Goal: Task Accomplishment & Management: Manage account settings

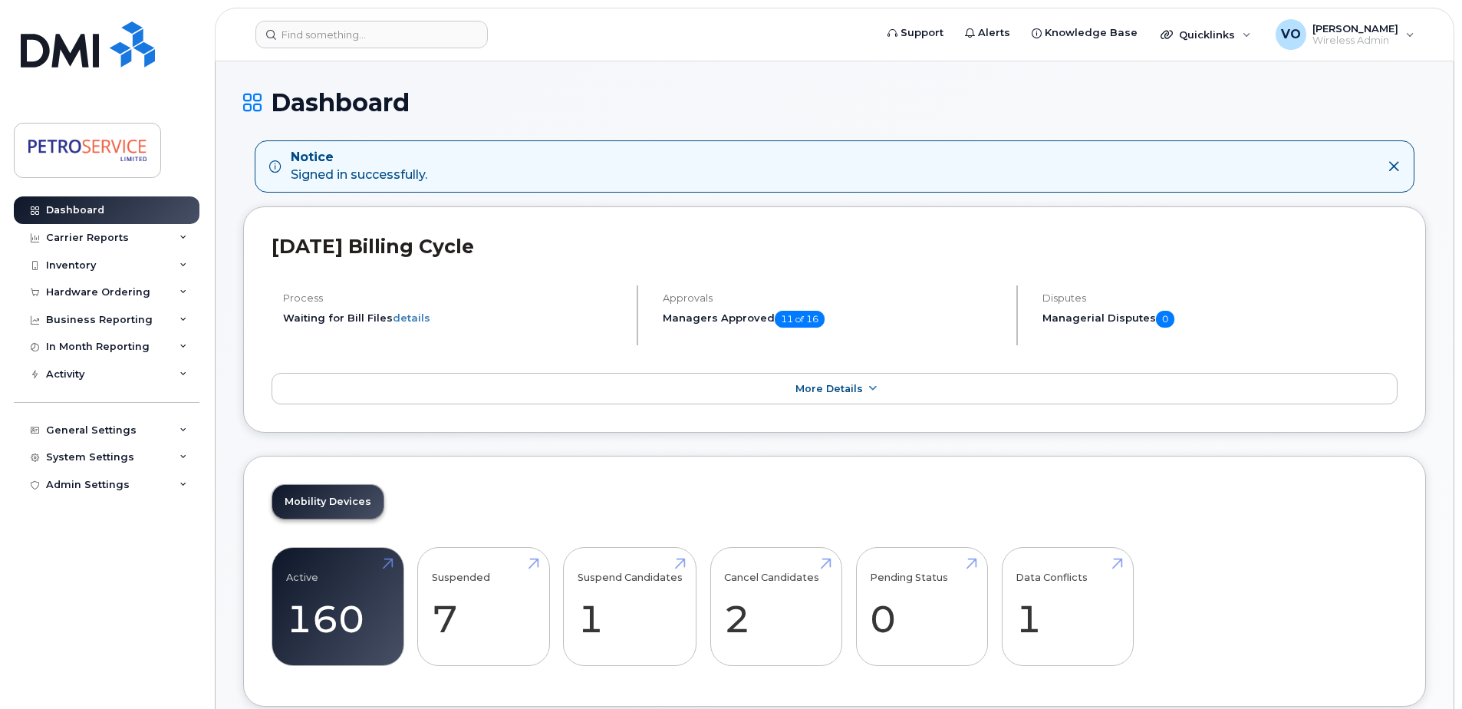
drag, startPoint x: 378, startPoint y: 1, endPoint x: 380, endPoint y: 15, distance: 13.9
click at [379, 14] on div "Support Alerts Knowledge Base Quicklinks Suspend / Cancel Device Change SIM Car…" at bounding box center [835, 35] width 1240 height 54
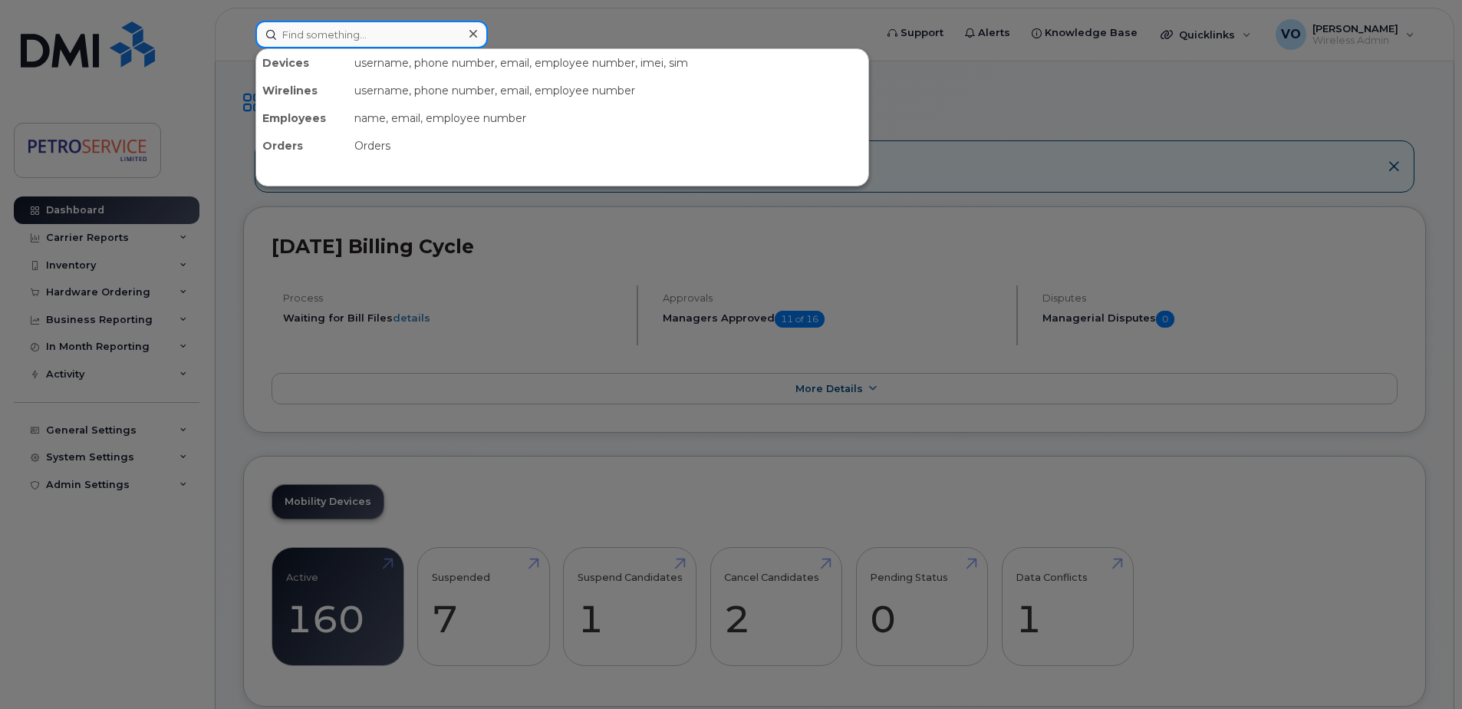
click at [379, 28] on input at bounding box center [371, 35] width 232 height 28
paste input "506-651-8992"
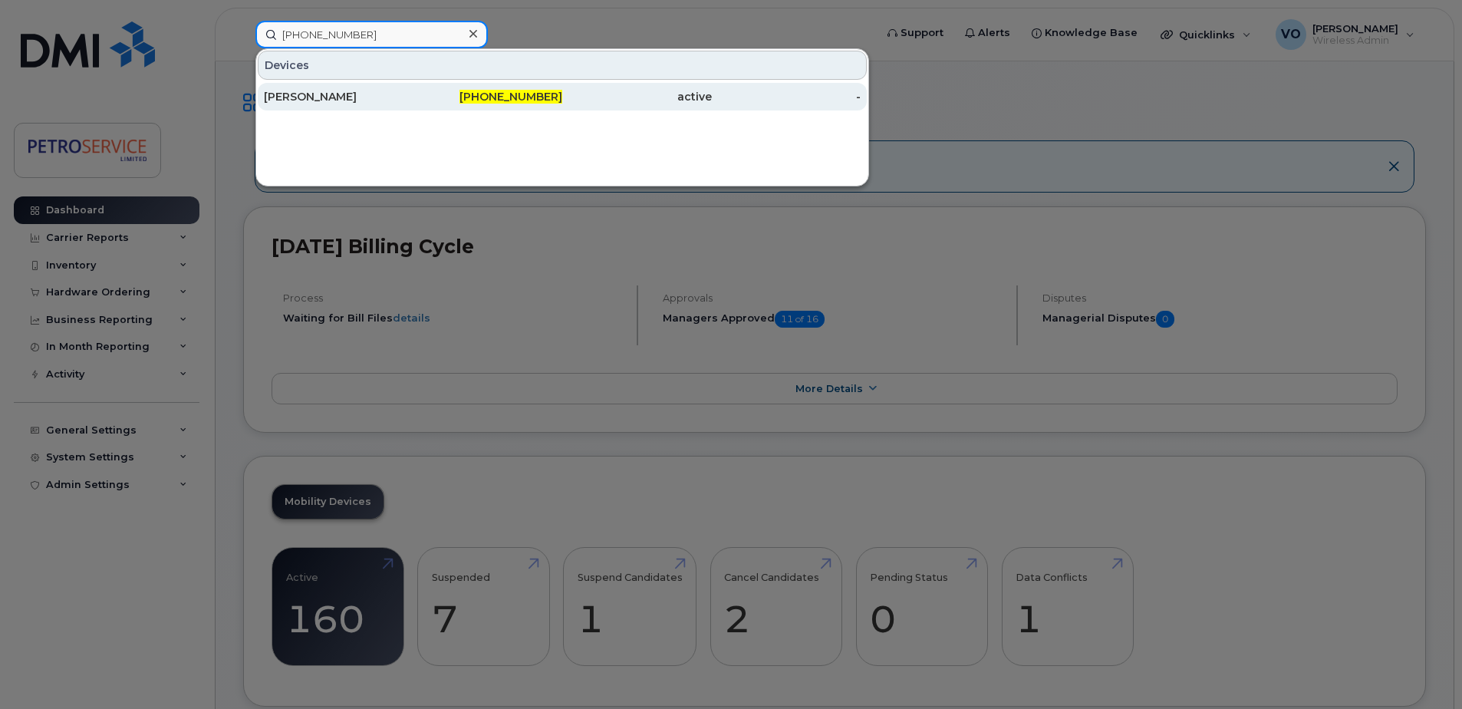
type input "506-651-8992"
click at [414, 87] on div "[PERSON_NAME]" at bounding box center [489, 97] width 150 height 28
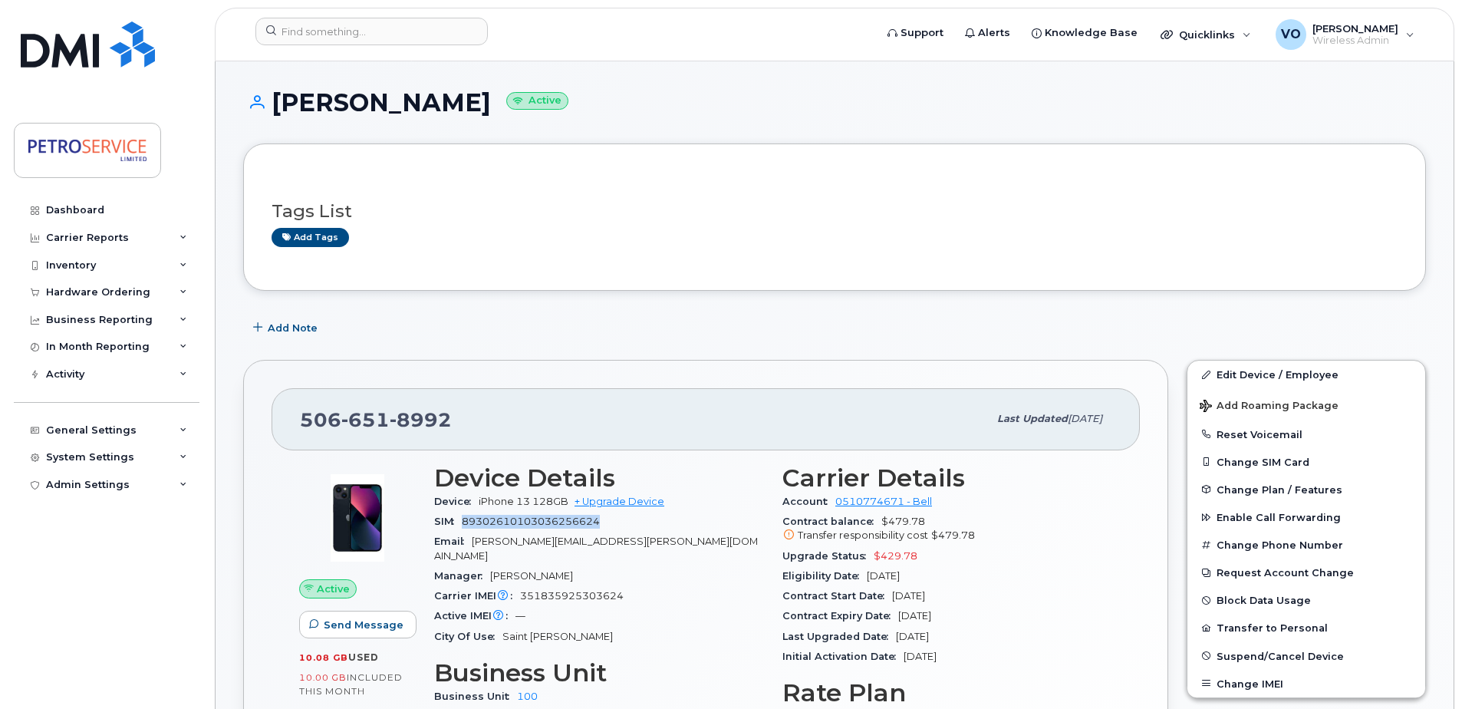
drag, startPoint x: 464, startPoint y: 521, endPoint x: 599, endPoint y: 522, distance: 135.0
click at [599, 522] on span "89302610103036256624" at bounding box center [531, 522] width 138 height 12
copy span "89302610103036256624"
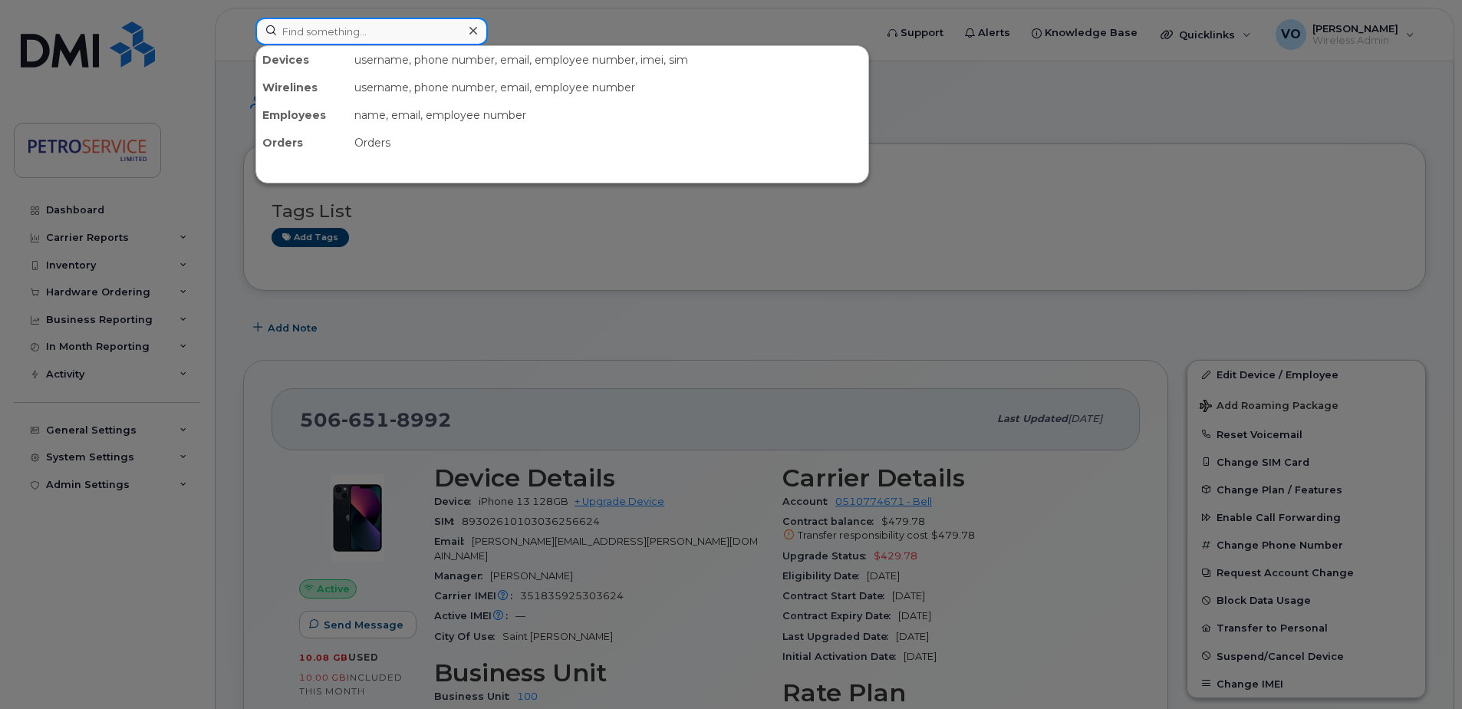
click at [372, 30] on input at bounding box center [371, 32] width 232 height 28
paste input "306-229-8457"
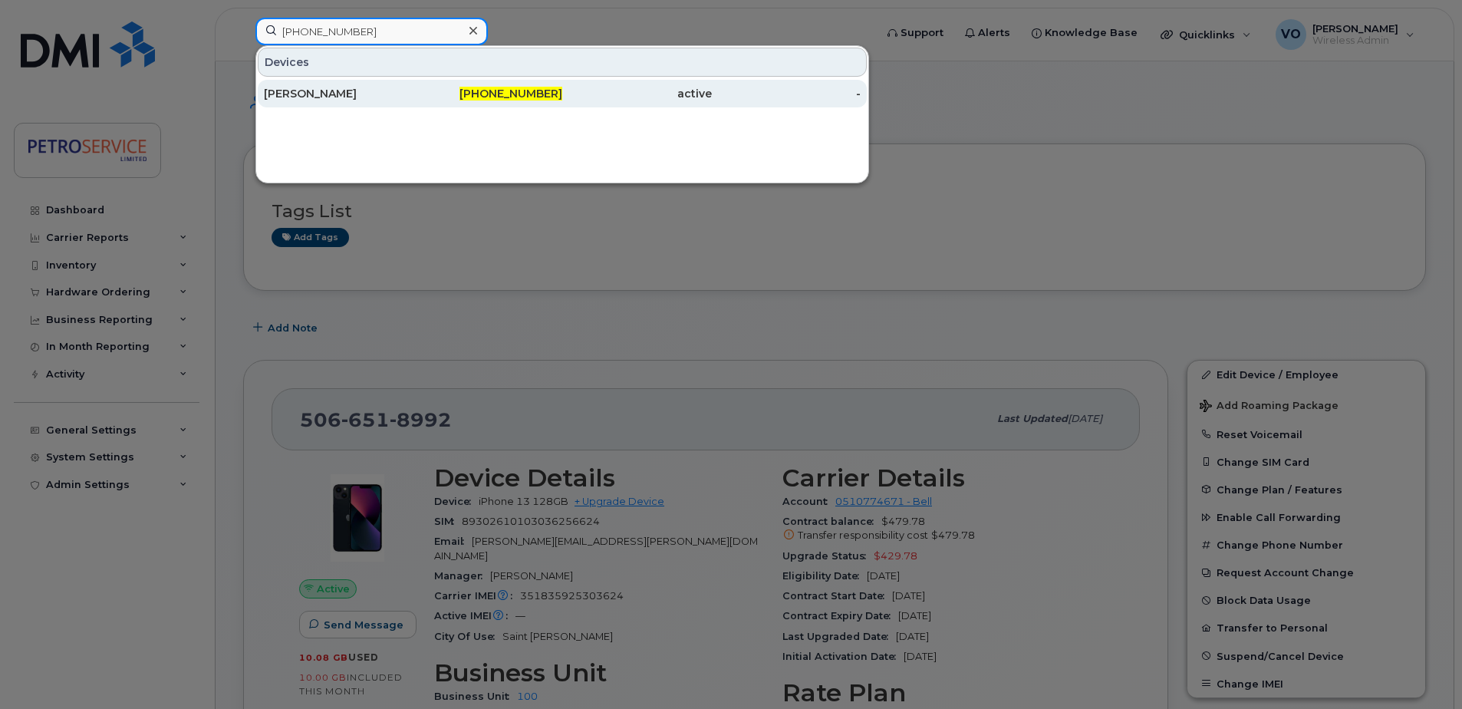
type input "306-229-8457"
click at [374, 89] on div "Robert Small" at bounding box center [339, 93] width 150 height 15
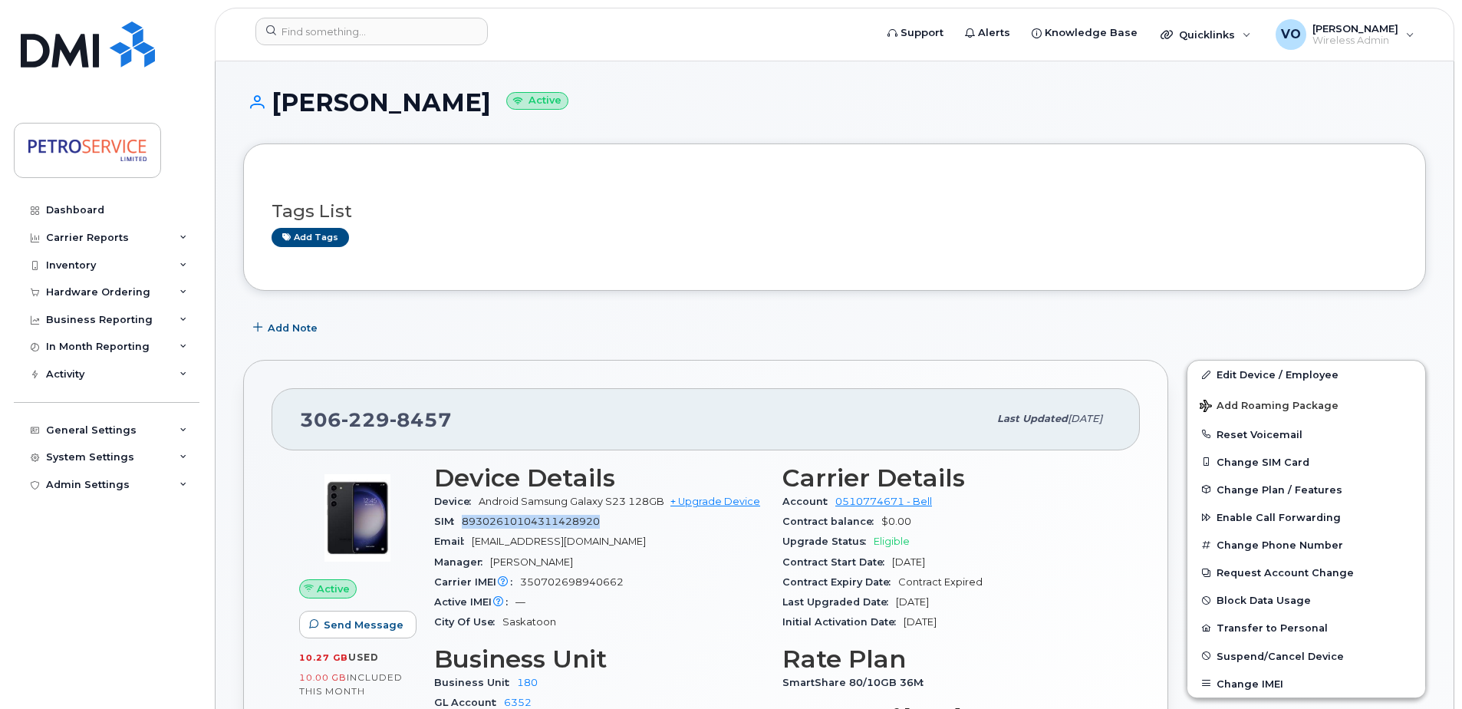
drag, startPoint x: 608, startPoint y: 520, endPoint x: 464, endPoint y: 517, distance: 143.5
click at [464, 517] on div "SIM 89302610104311428920" at bounding box center [599, 522] width 330 height 20
copy span "89302610104311428920"
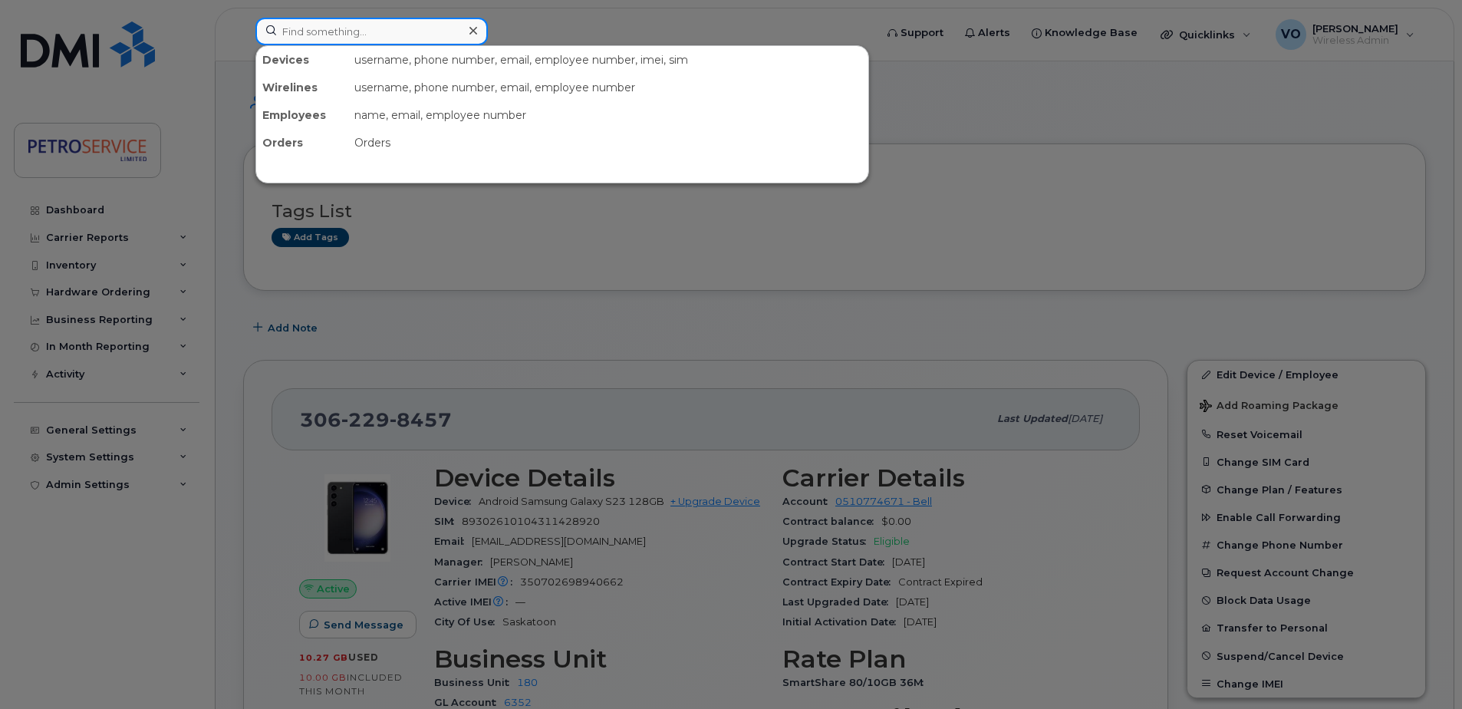
click at [358, 34] on input at bounding box center [371, 32] width 232 height 28
paste input "506-651-8992"
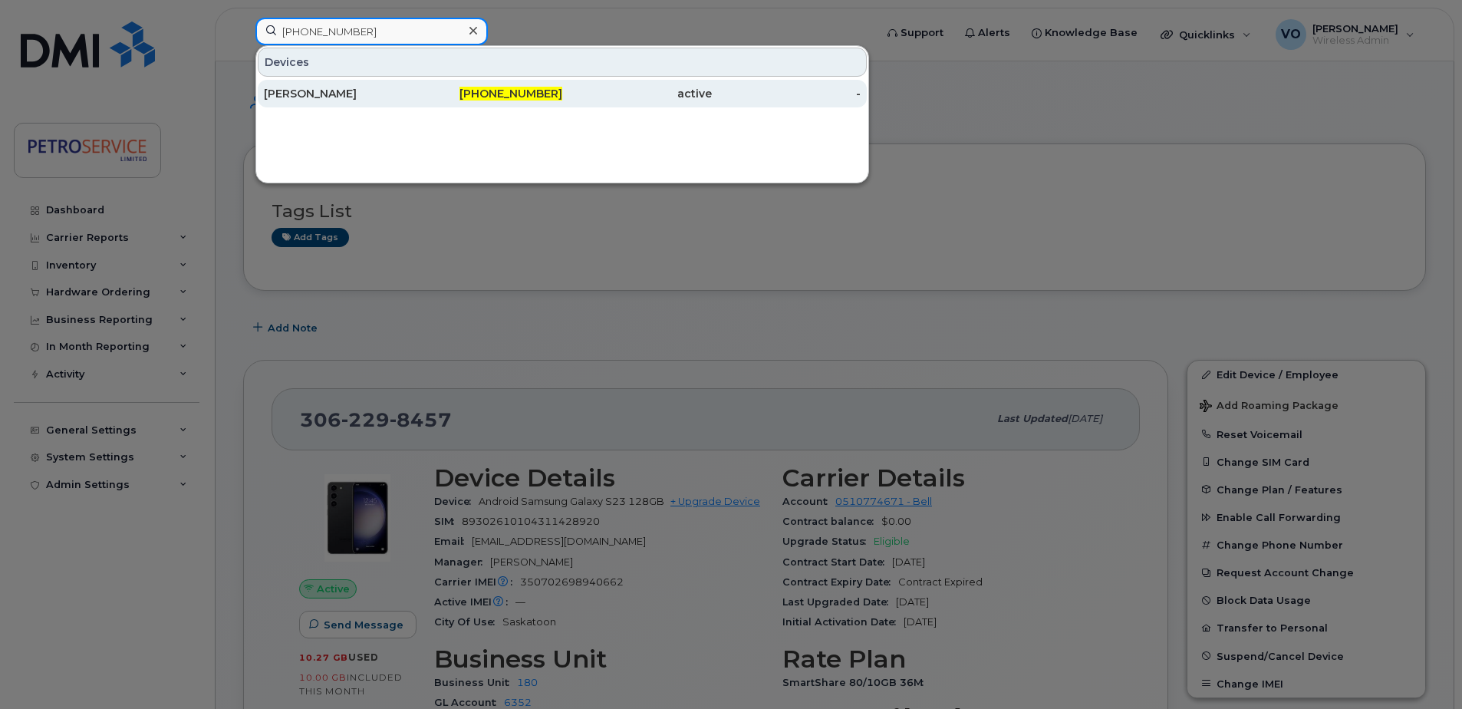
type input "506-651-8992"
click at [414, 103] on div "Shawn Woodworth" at bounding box center [489, 94] width 150 height 28
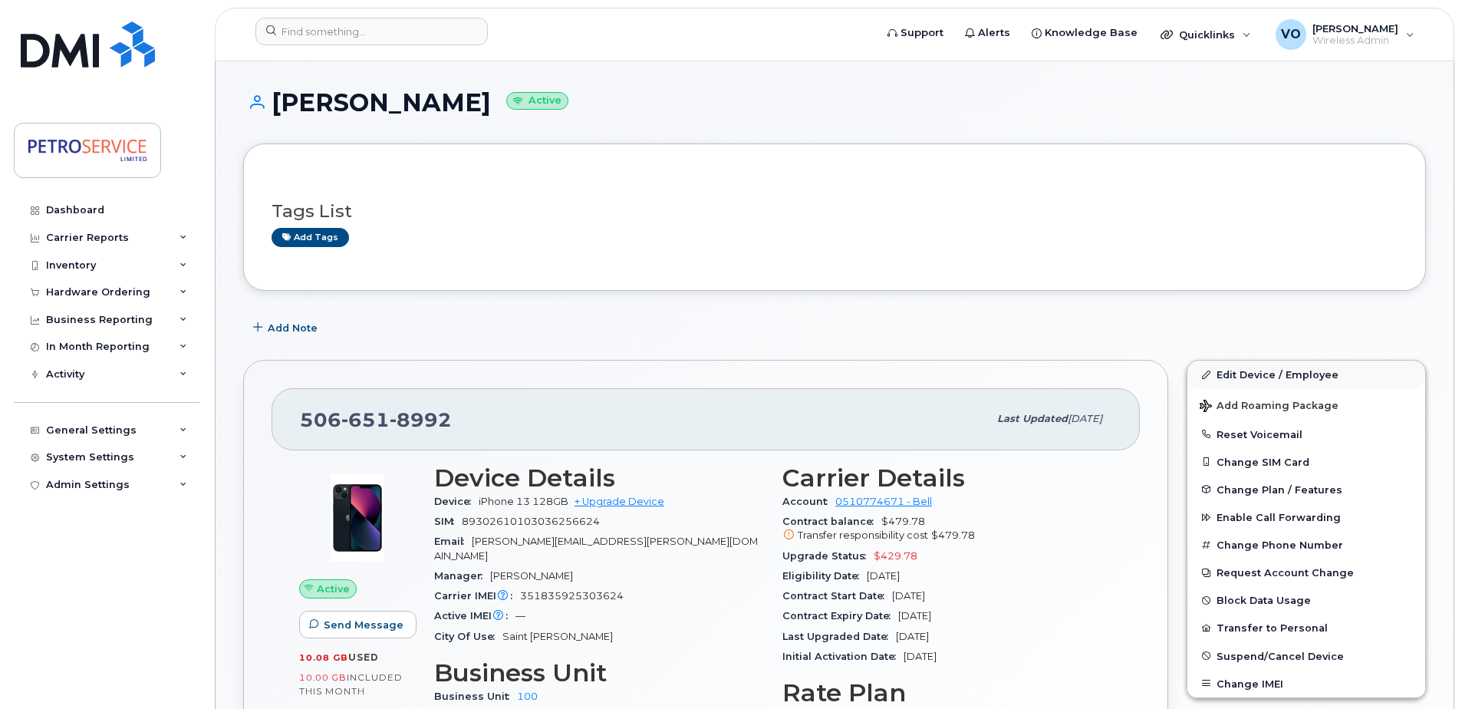
scroll to position [77, 0]
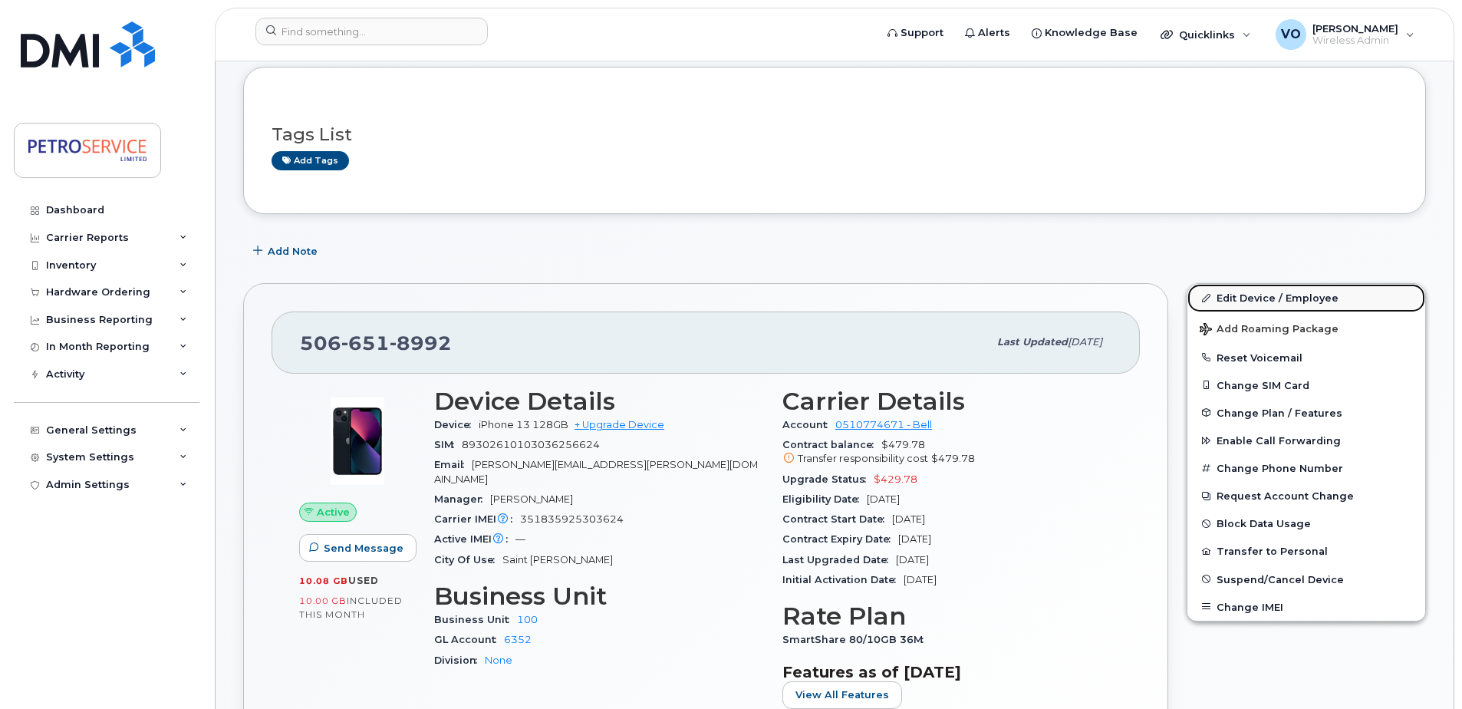
click at [1251, 302] on link "Edit Device / Employee" at bounding box center [1307, 298] width 238 height 28
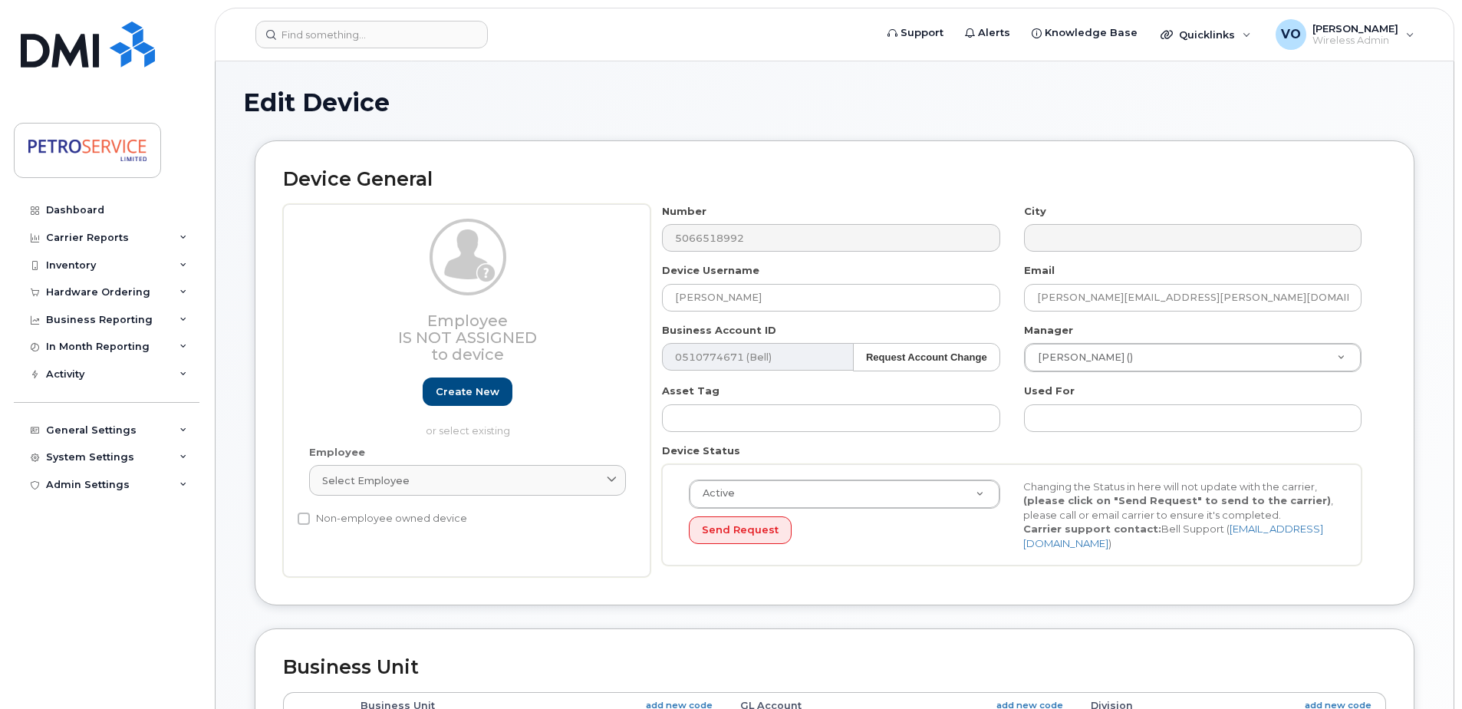
select select "4468789"
select select "4468800"
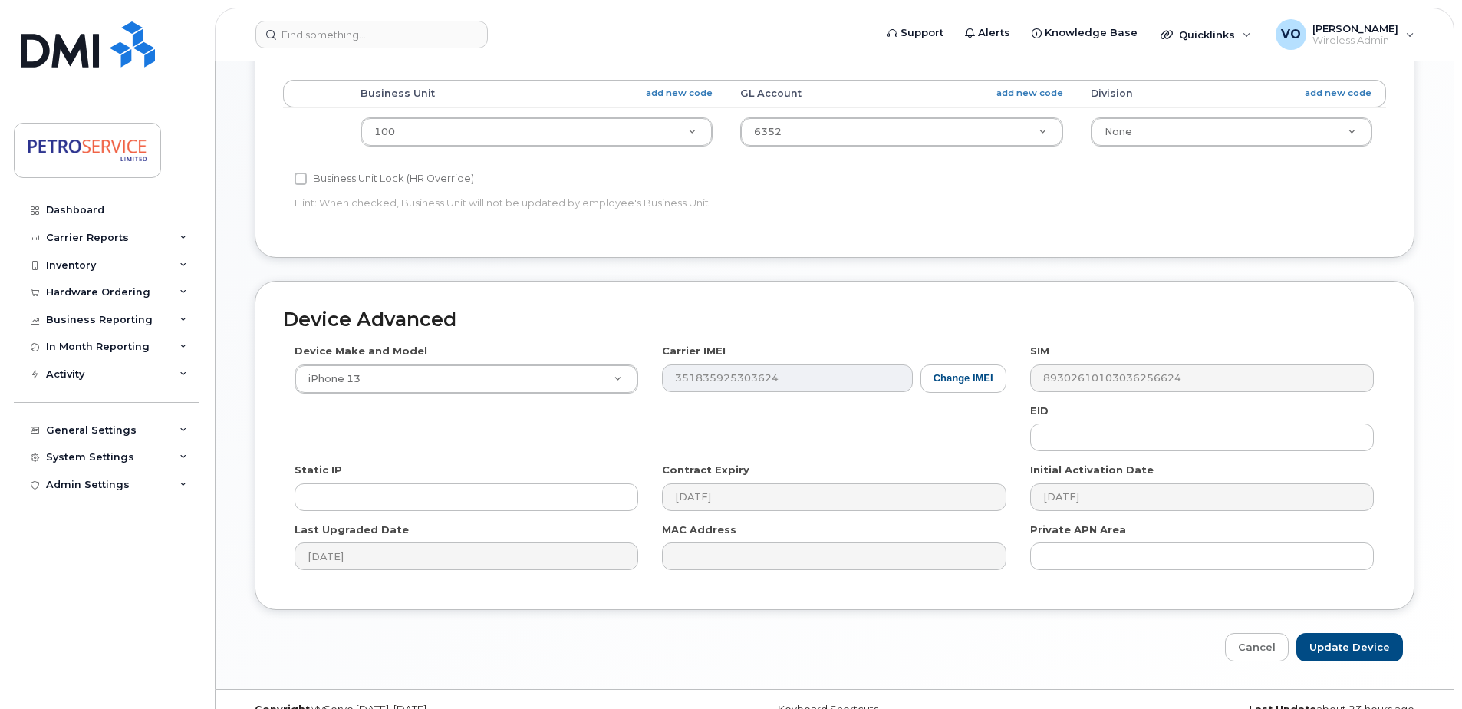
scroll to position [614, 0]
click at [931, 384] on button "Change IMEI" at bounding box center [964, 377] width 86 height 28
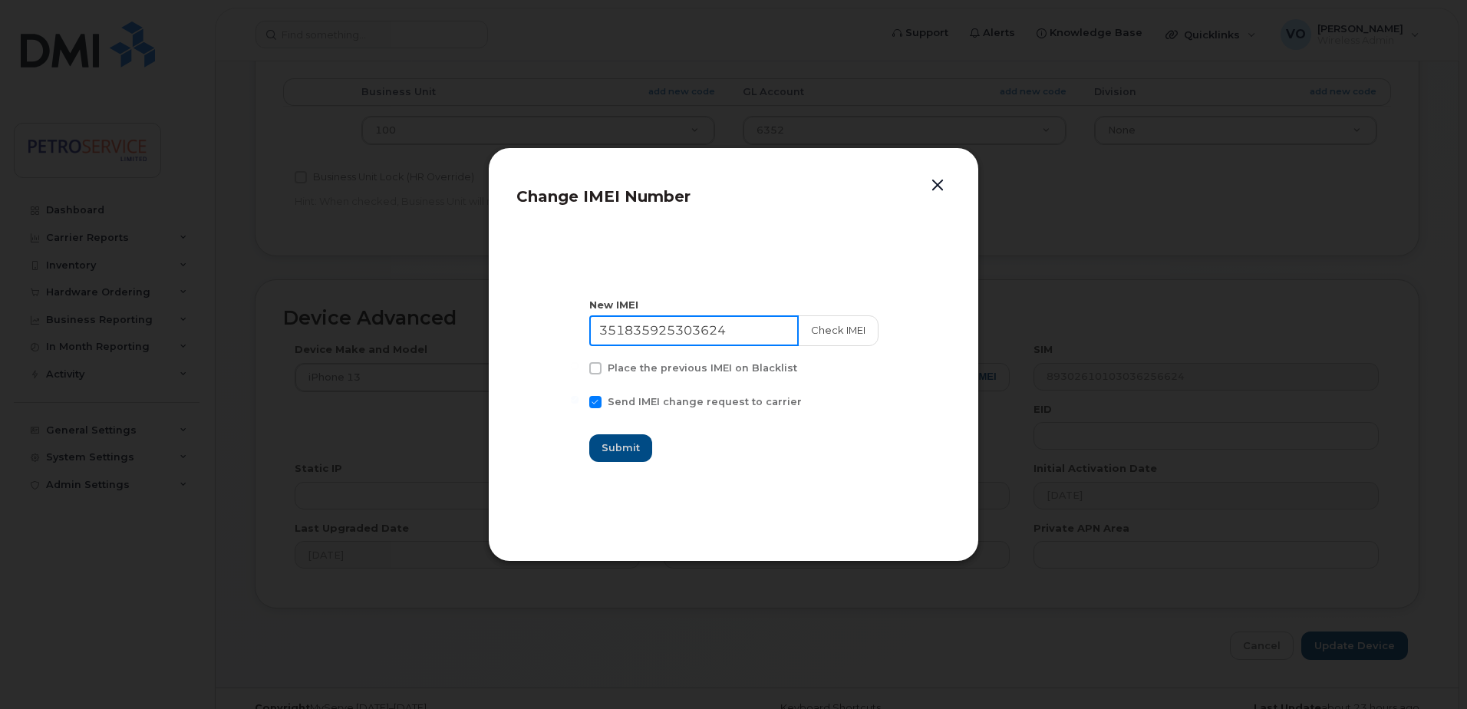
drag, startPoint x: 741, startPoint y: 335, endPoint x: 455, endPoint y: 308, distance: 287.5
click at [455, 308] on div "Change IMEI Number New IMEI 351835925303624 Check IMEI Place the previous IMEI …" at bounding box center [733, 354] width 1467 height 709
paste input "3927601297721"
type input "353927601297721"
click at [846, 331] on button "Check IMEI" at bounding box center [837, 330] width 81 height 31
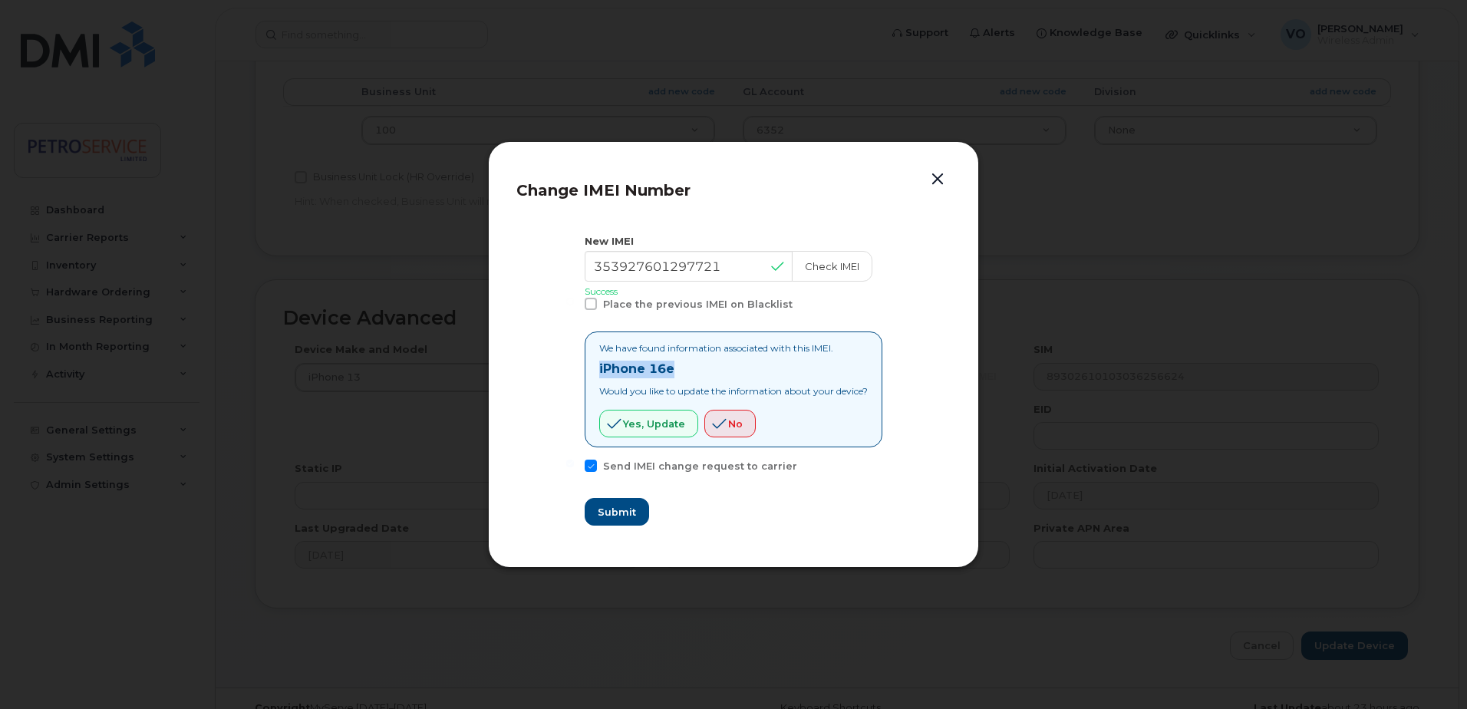
drag, startPoint x: 677, startPoint y: 374, endPoint x: 577, endPoint y: 369, distance: 99.9
click at [577, 369] on section "New IMEI 353927601297721 Check IMEI Success Place the previous IMEI on Blacklis…" at bounding box center [733, 380] width 434 height 320
copy strong "iPhone 16e"
click at [623, 419] on span "Yes, update" at bounding box center [654, 424] width 62 height 15
click at [610, 513] on span "Submit" at bounding box center [616, 512] width 38 height 15
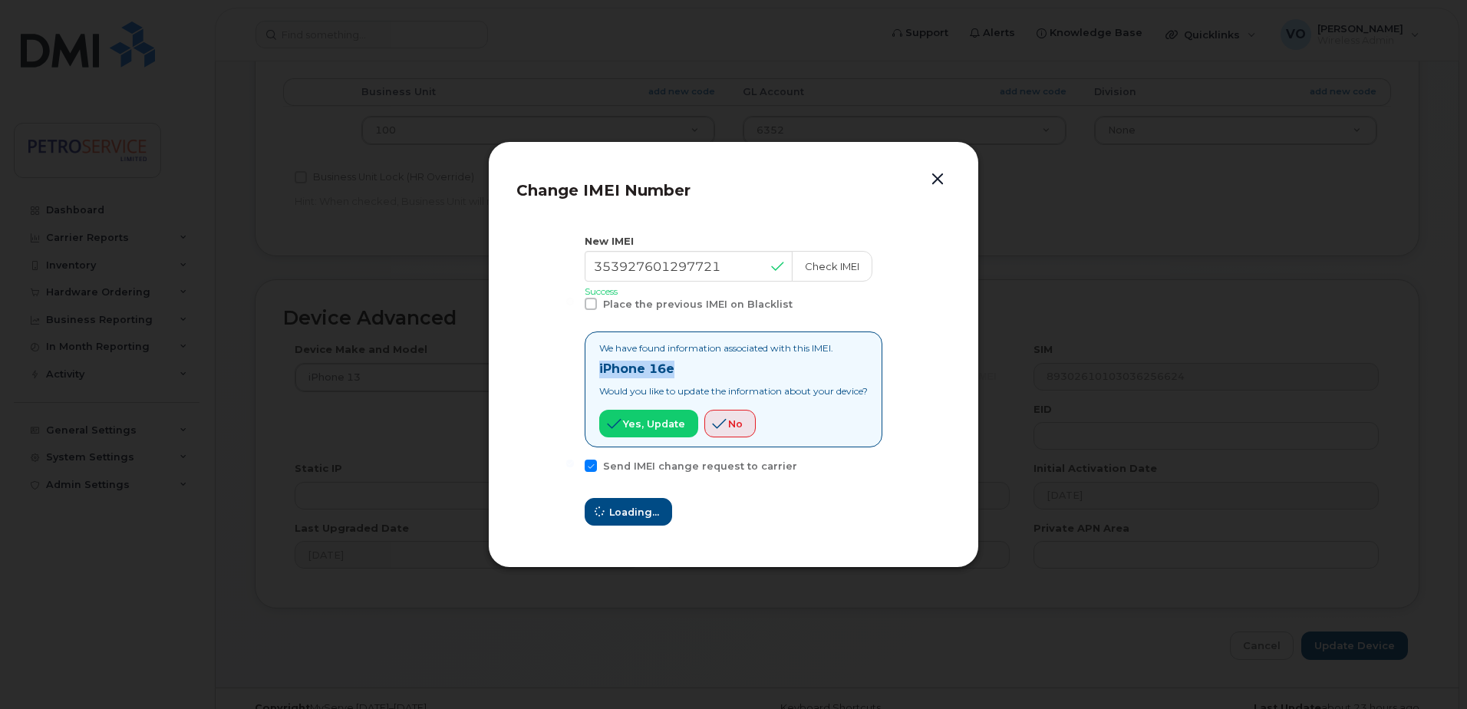
type input "353927601297721"
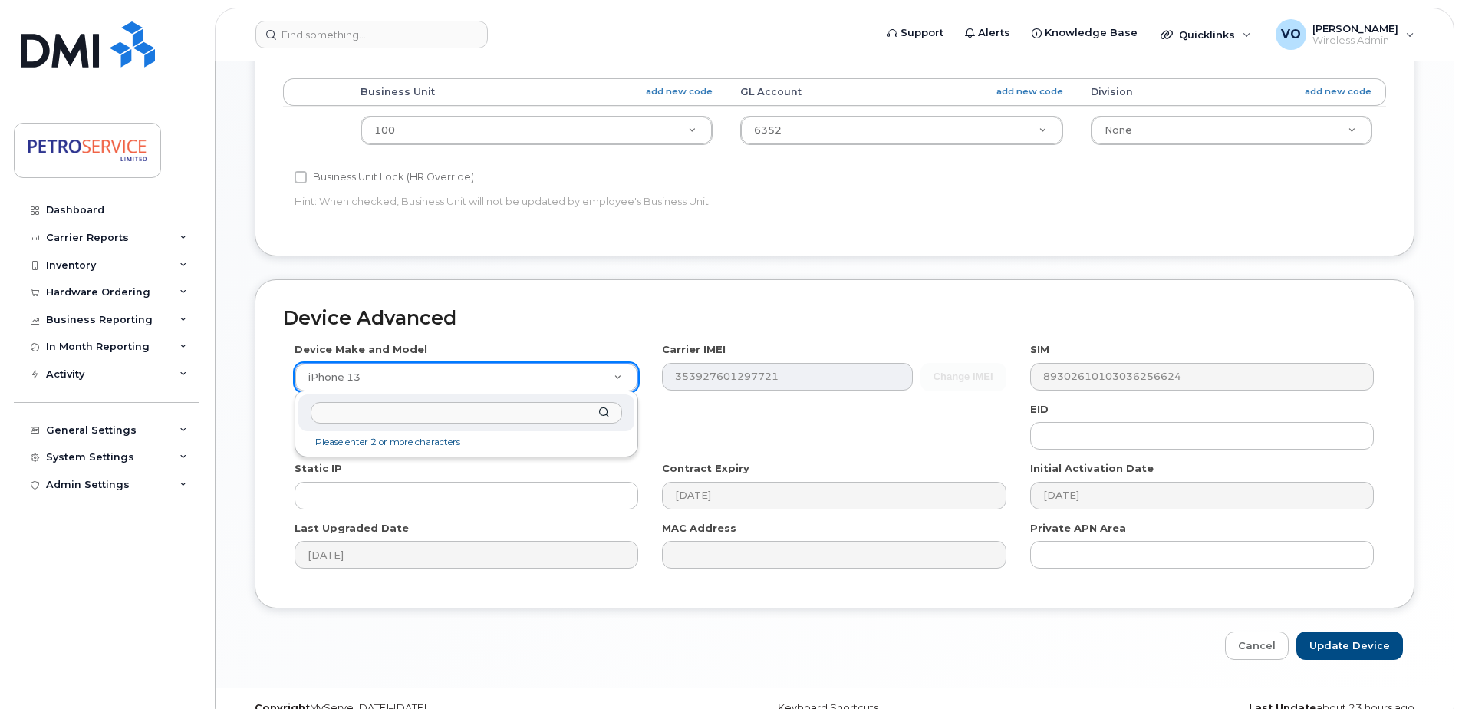
click at [385, 419] on input "text" at bounding box center [466, 413] width 311 height 22
type input "iPhone 16e"
select select "3304"
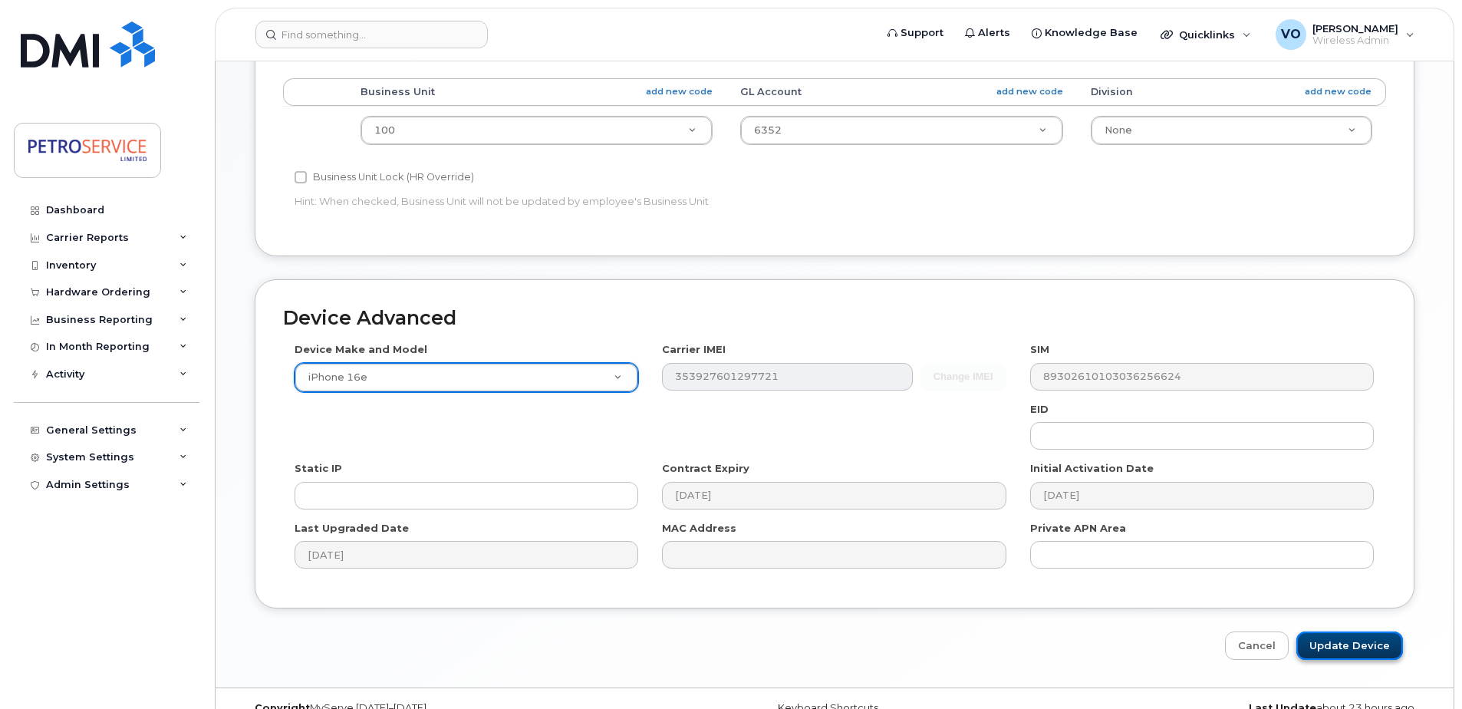
click at [1356, 649] on input "Update Device" at bounding box center [1350, 645] width 107 height 28
type input "Saving..."
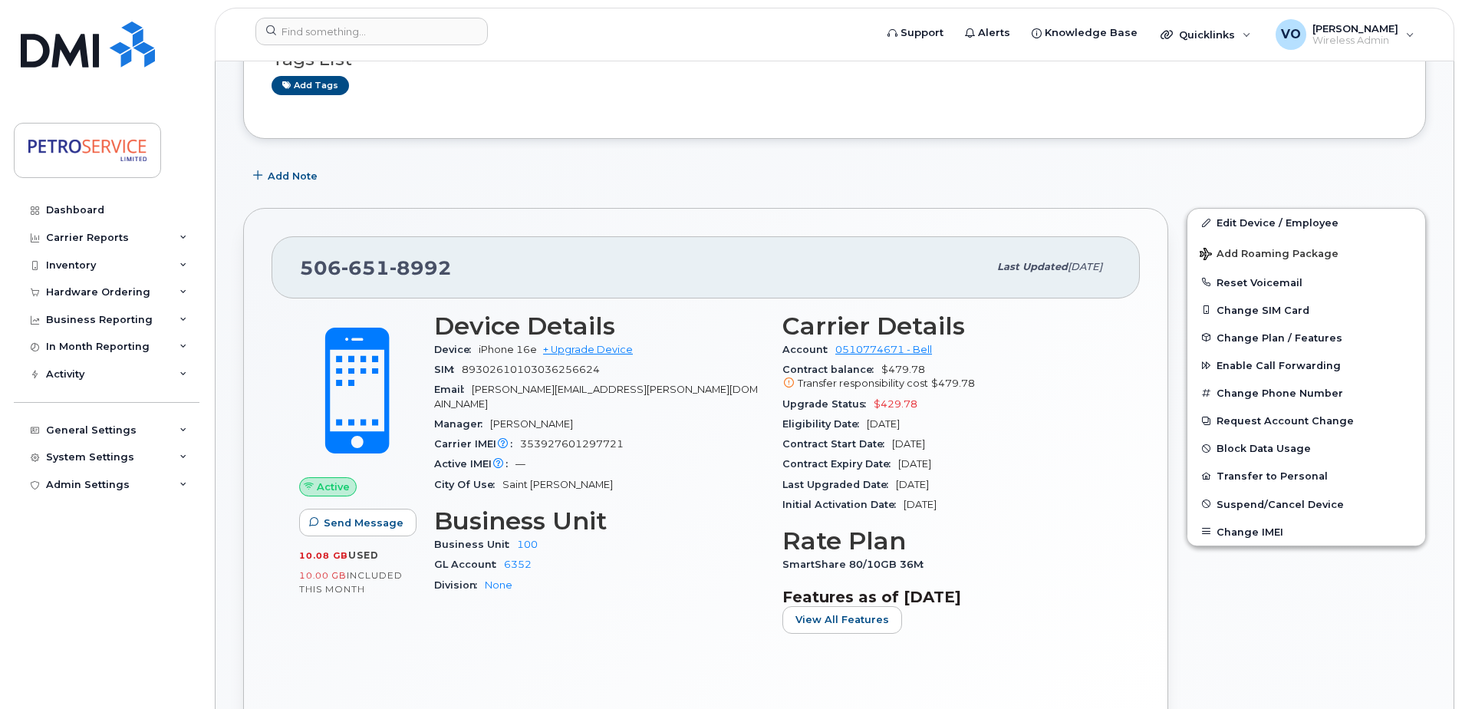
scroll to position [153, 0]
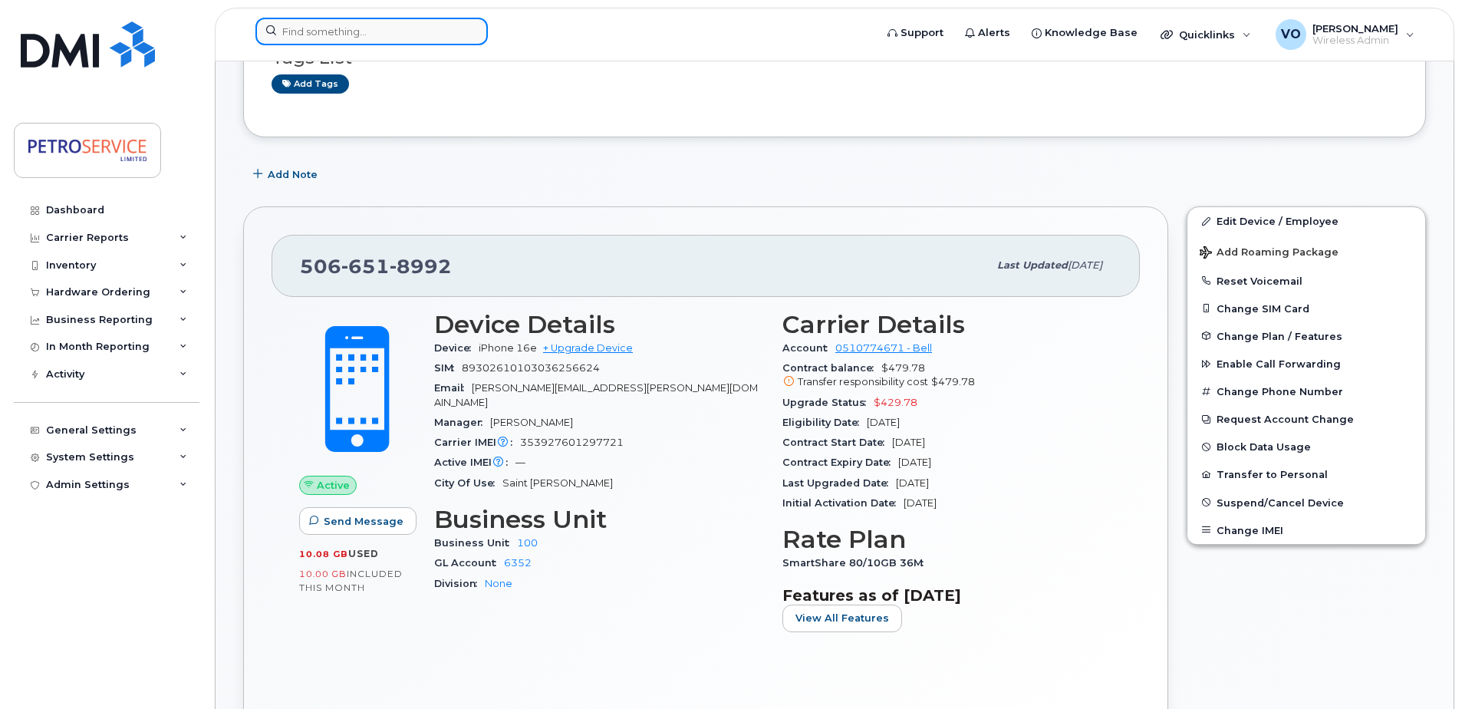
click at [382, 31] on input at bounding box center [371, 32] width 232 height 28
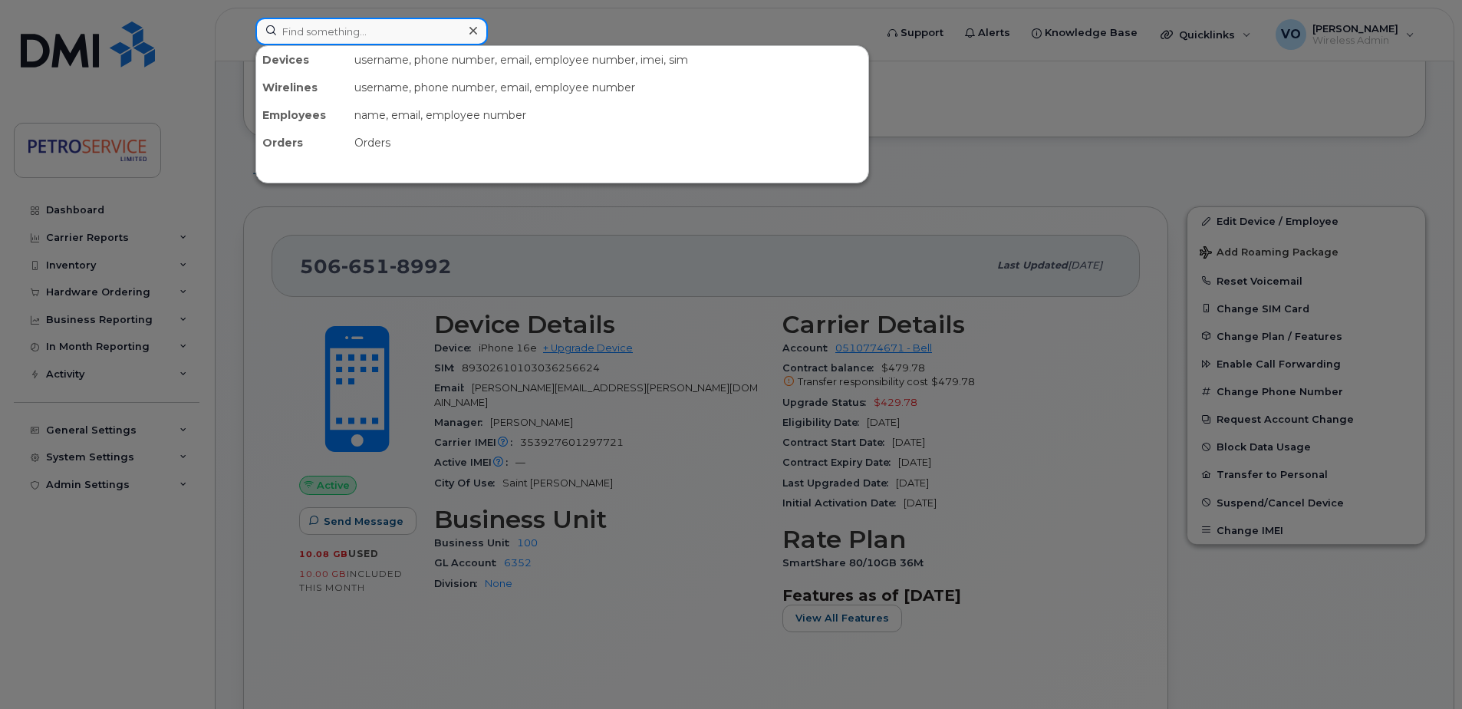
paste input "[PHONE_NUMBER]"
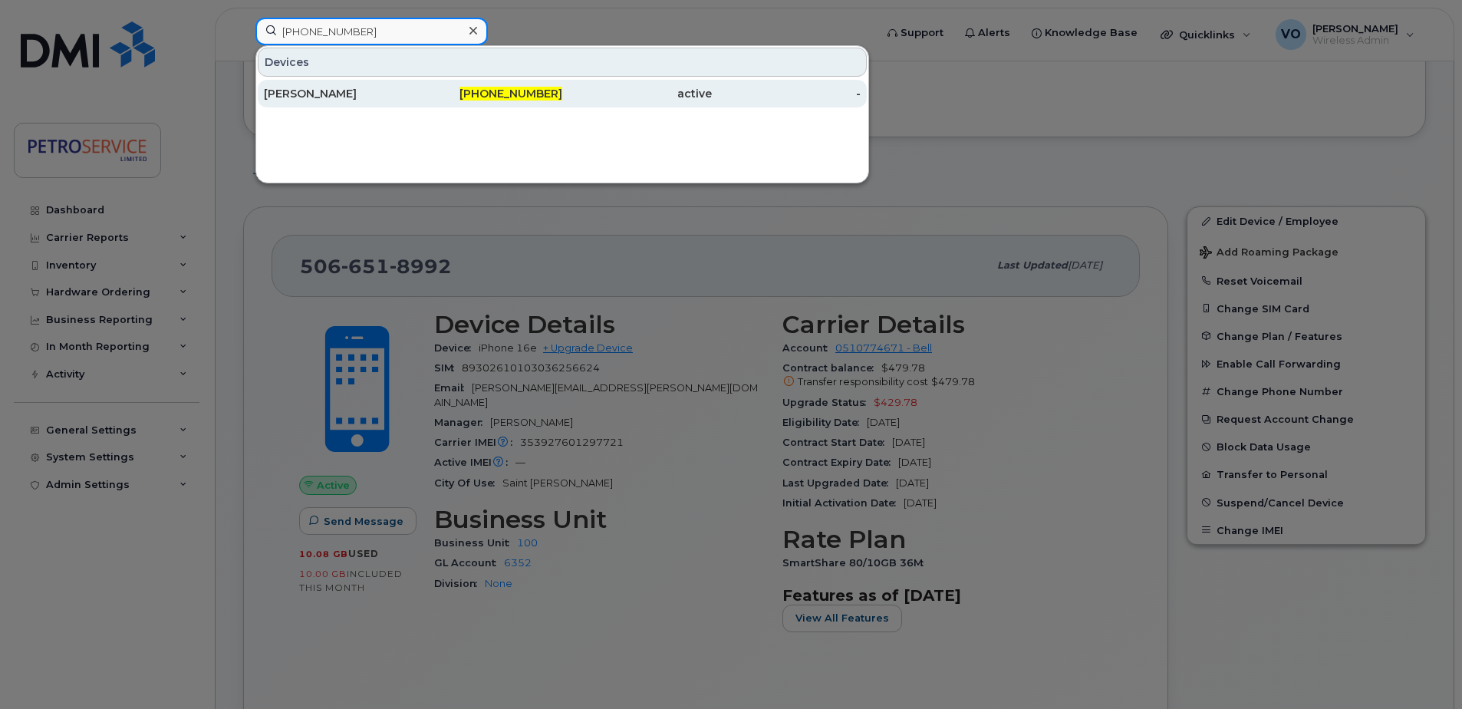
type input "[PHONE_NUMBER]"
click at [521, 97] on span "[PHONE_NUMBER]" at bounding box center [511, 94] width 103 height 14
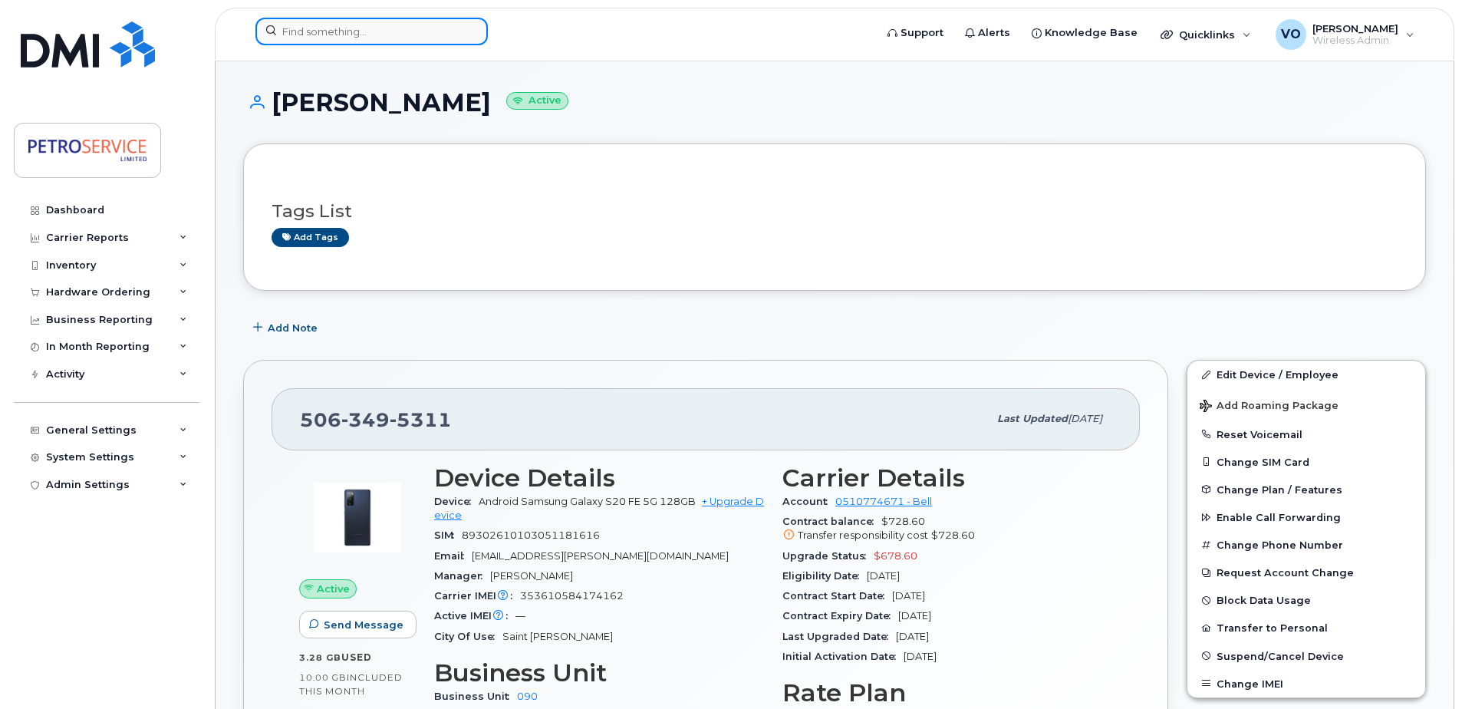
click at [316, 27] on input at bounding box center [371, 32] width 232 height 28
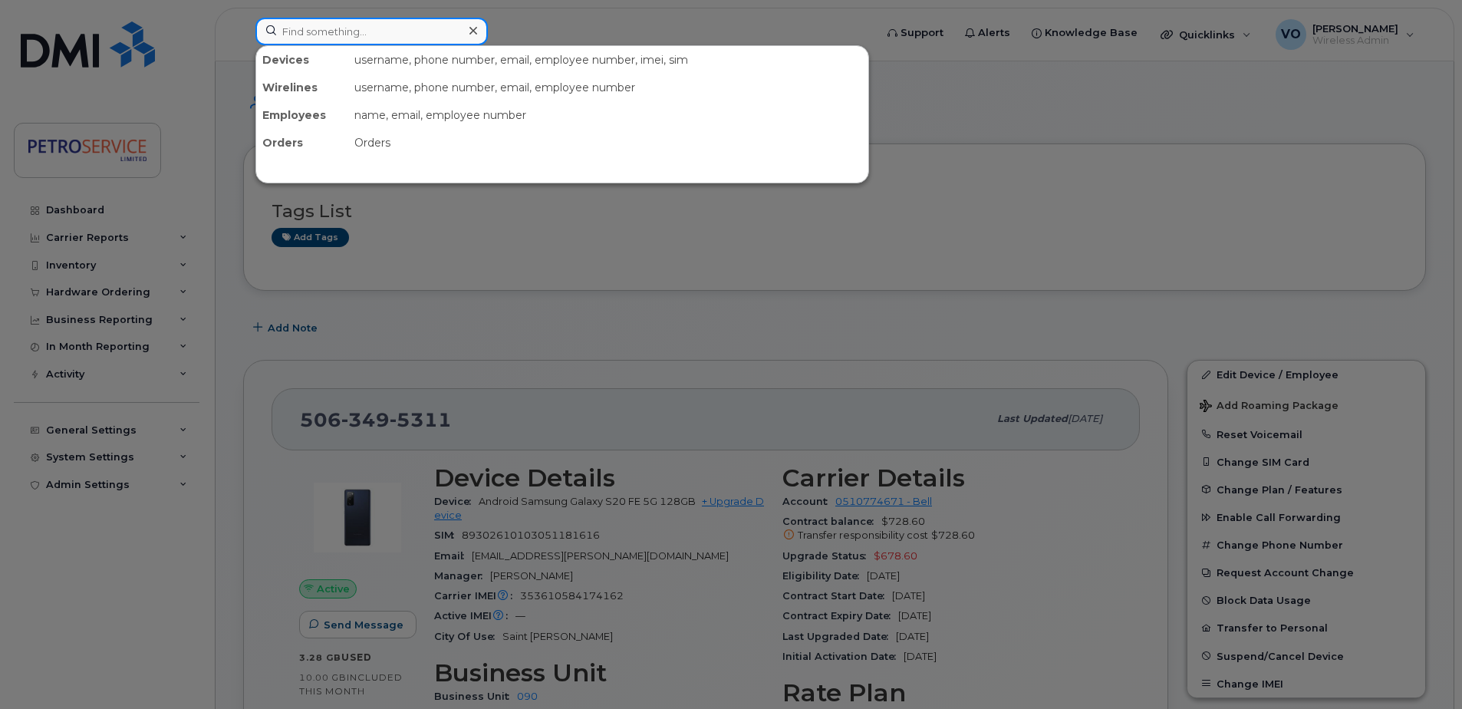
click at [317, 33] on input at bounding box center [371, 32] width 232 height 28
paste input "506-349-5311"
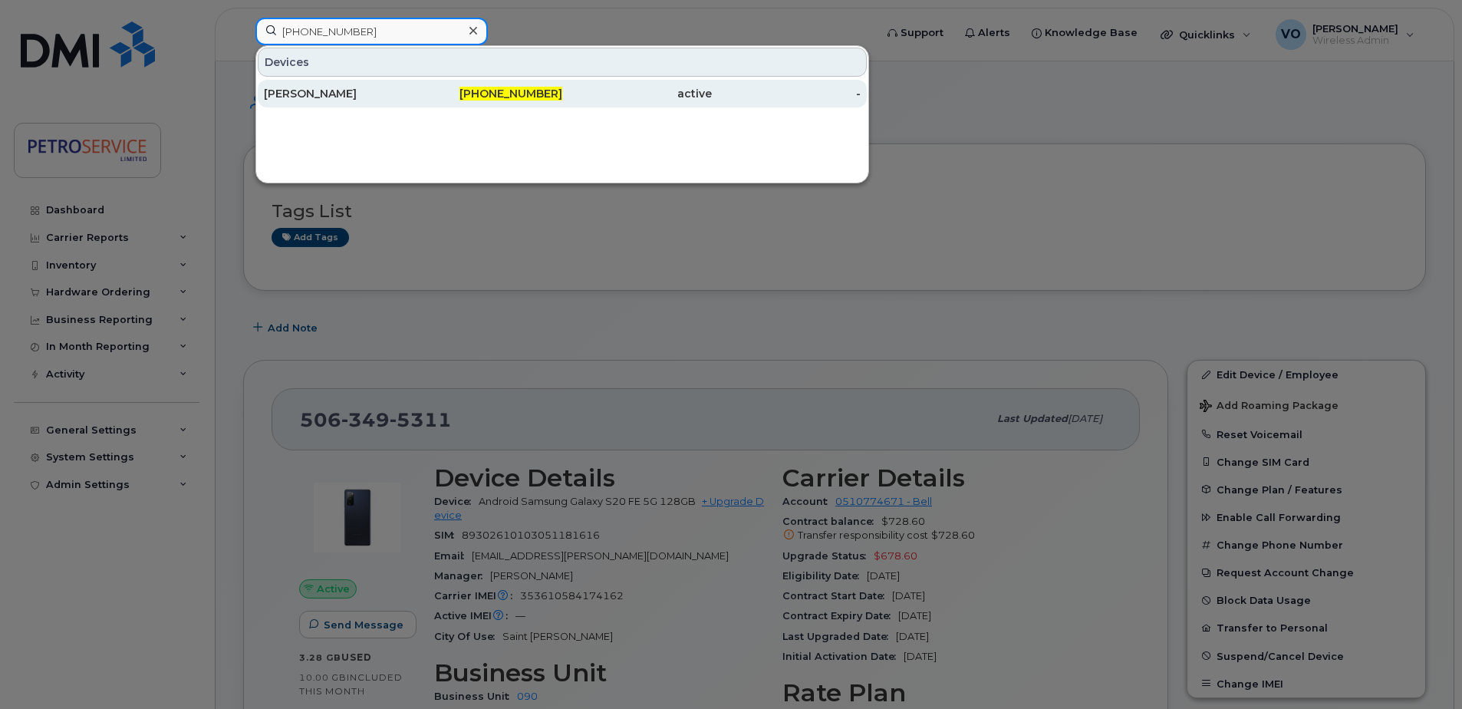
type input "506-349-5311"
click at [386, 94] on div "Dave Chase" at bounding box center [339, 93] width 150 height 15
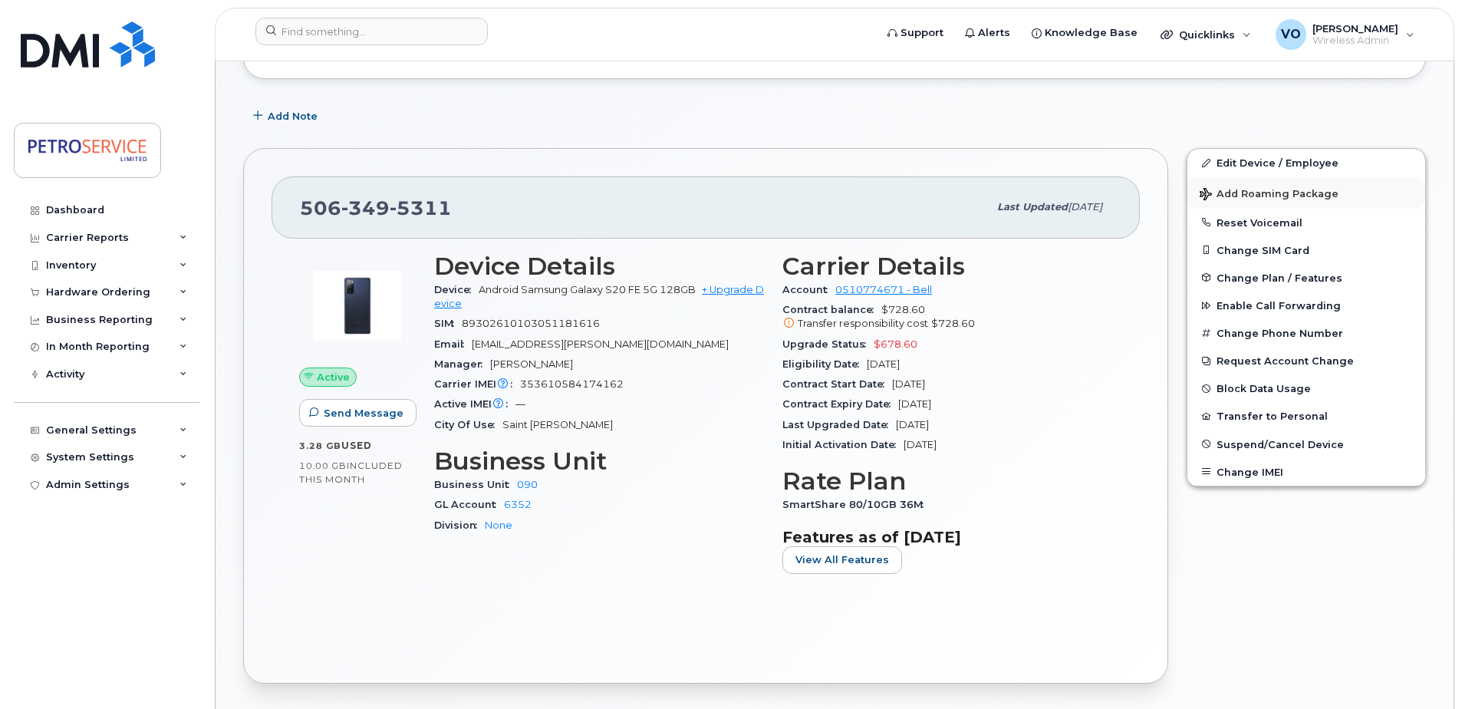
scroll to position [230, 0]
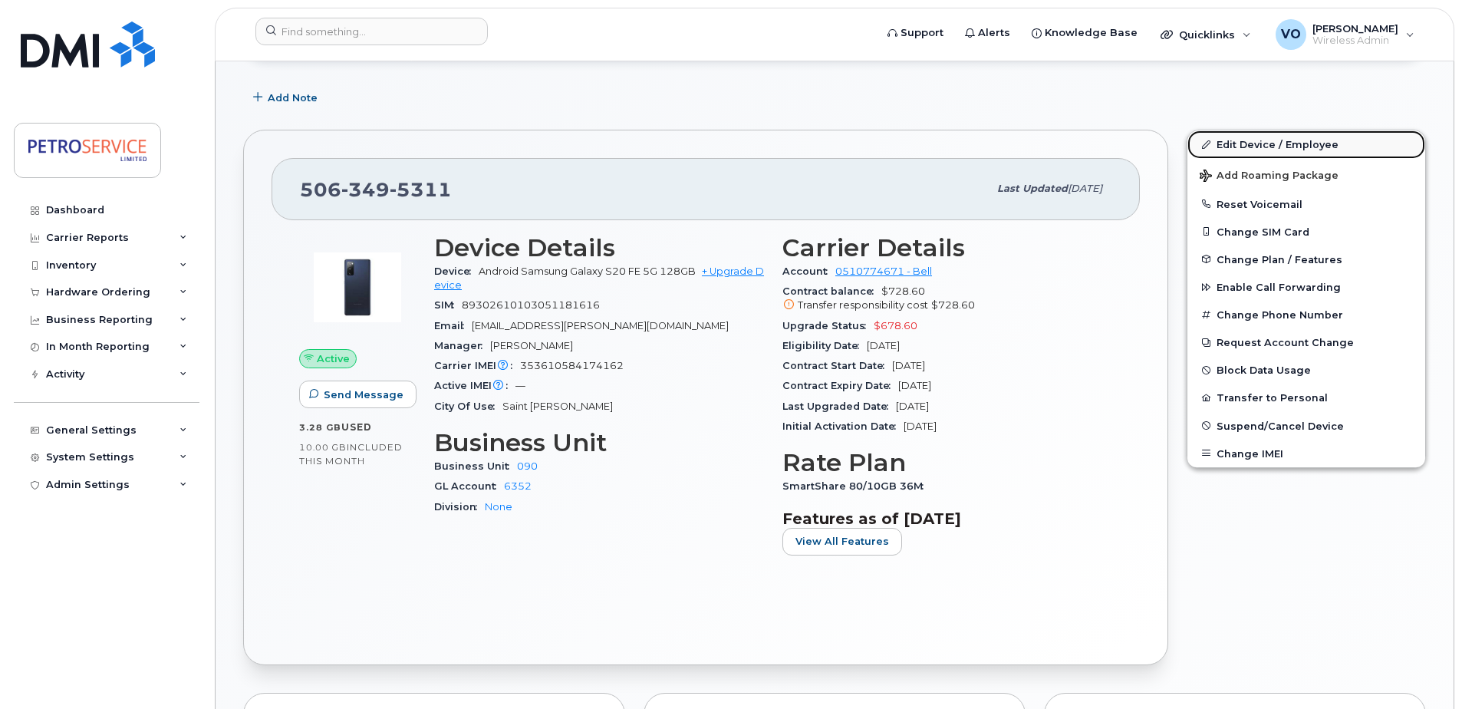
click at [1268, 146] on link "Edit Device / Employee" at bounding box center [1307, 144] width 238 height 28
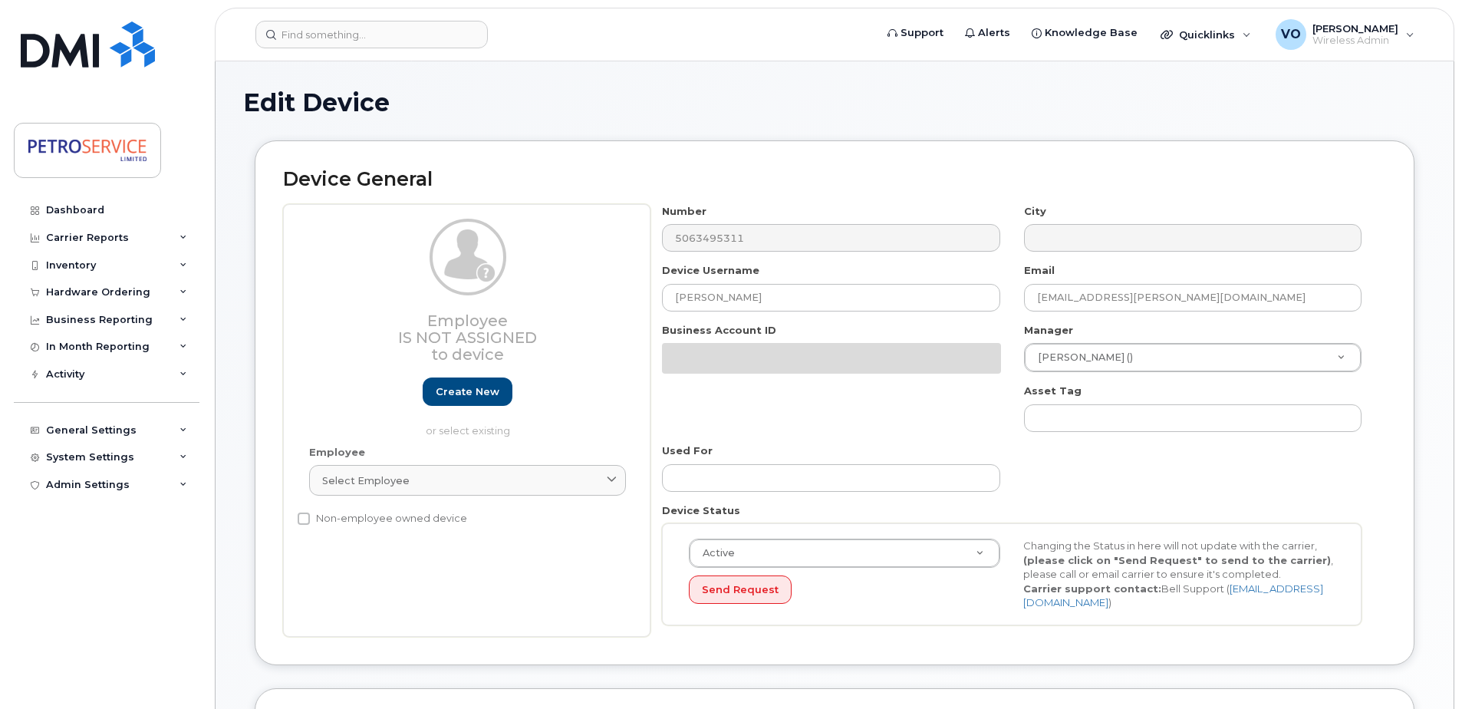
select select "4468800"
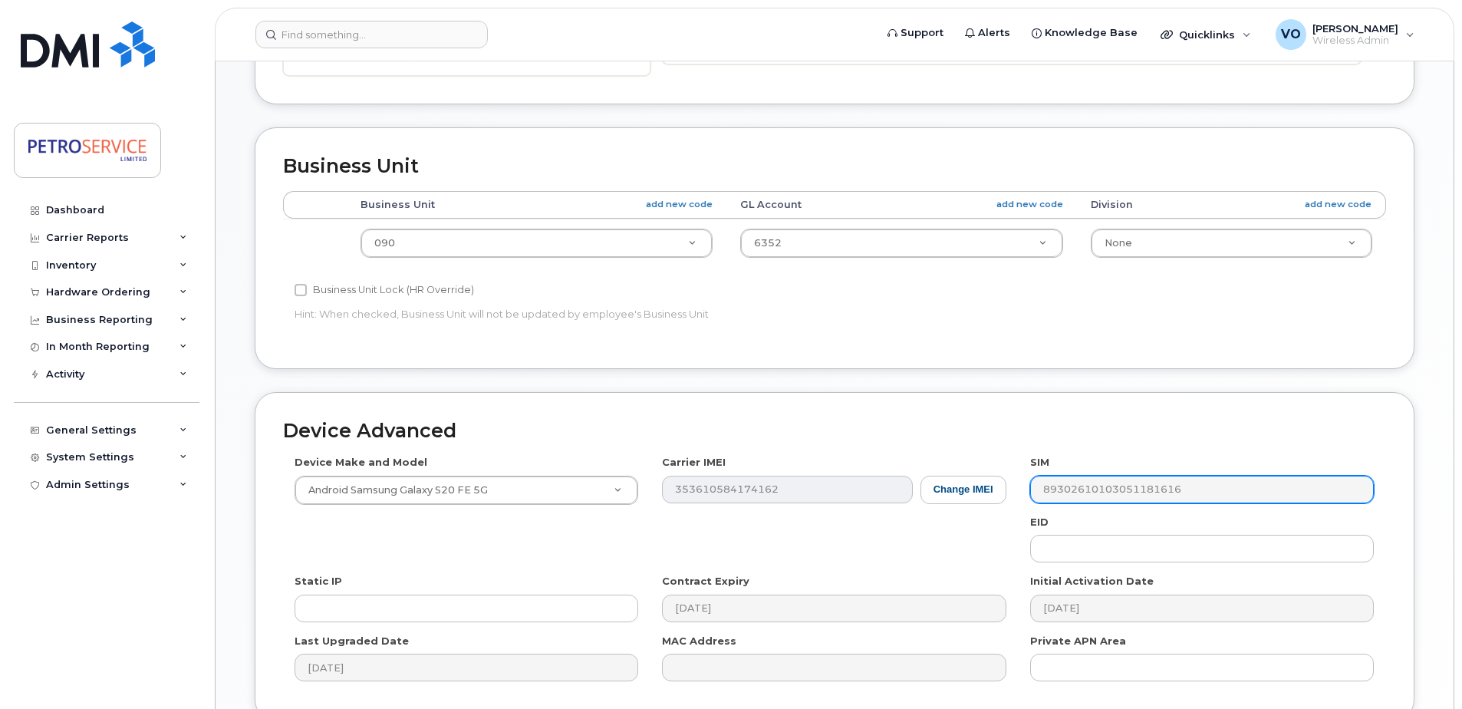
scroll to position [537, 0]
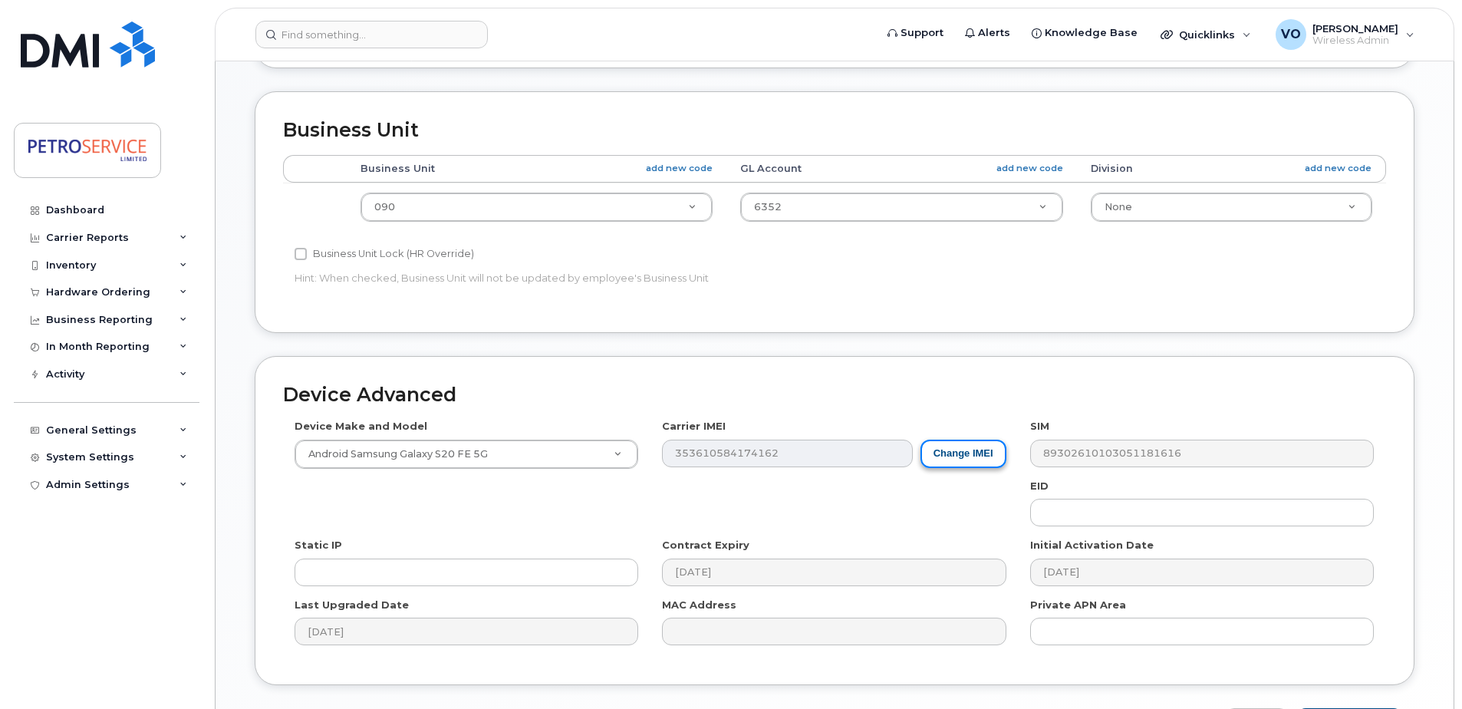
click at [959, 455] on button "Change IMEI" at bounding box center [964, 454] width 86 height 28
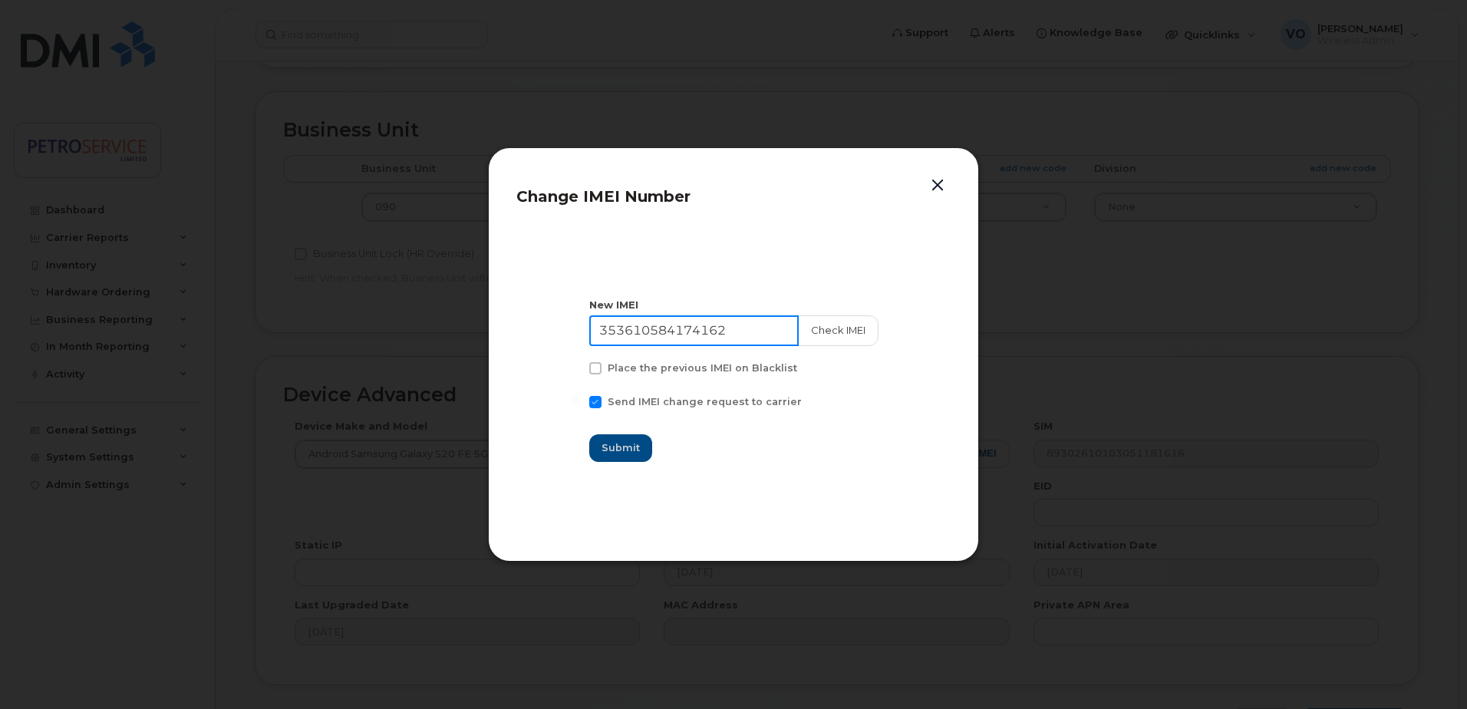
drag, startPoint x: 751, startPoint y: 339, endPoint x: 445, endPoint y: 330, distance: 306.3
click at [445, 330] on div "Change IMEI Number New IMEI [TECHNICAL_ID] Check IMEI Place the previous IMEI o…" at bounding box center [733, 354] width 1467 height 709
paste input "0702697557368"
type input "350702697557368"
click at [837, 339] on button "Check IMEI" at bounding box center [837, 330] width 81 height 31
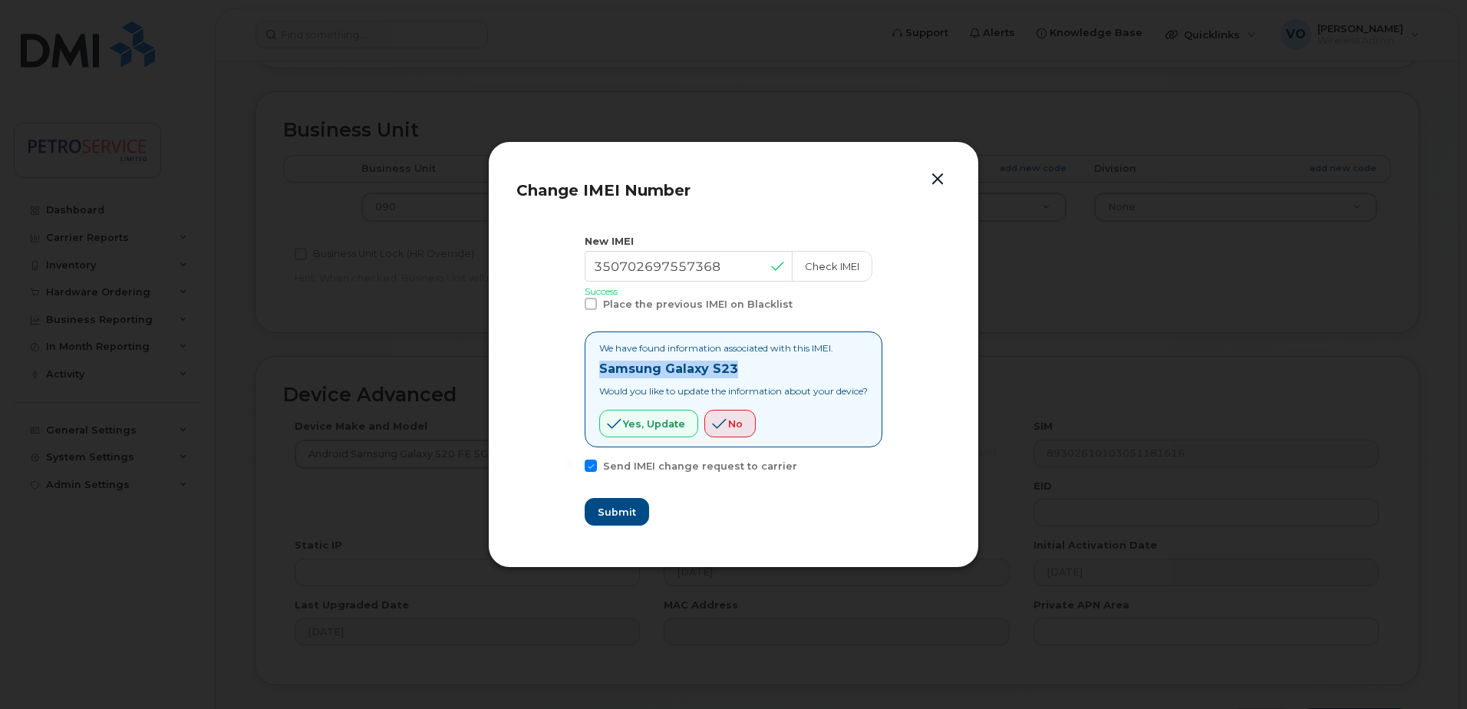
drag, startPoint x: 767, startPoint y: 370, endPoint x: 516, endPoint y: 375, distance: 251.7
click at [516, 375] on div "Change IMEI Number New IMEI [TECHNICAL_ID] Check IMEI Success Place the previou…" at bounding box center [733, 354] width 491 height 427
copy strong "Samsung Galaxy S23"
click at [645, 414] on button "Yes, update" at bounding box center [648, 424] width 99 height 28
click at [609, 514] on span "Submit" at bounding box center [616, 512] width 38 height 15
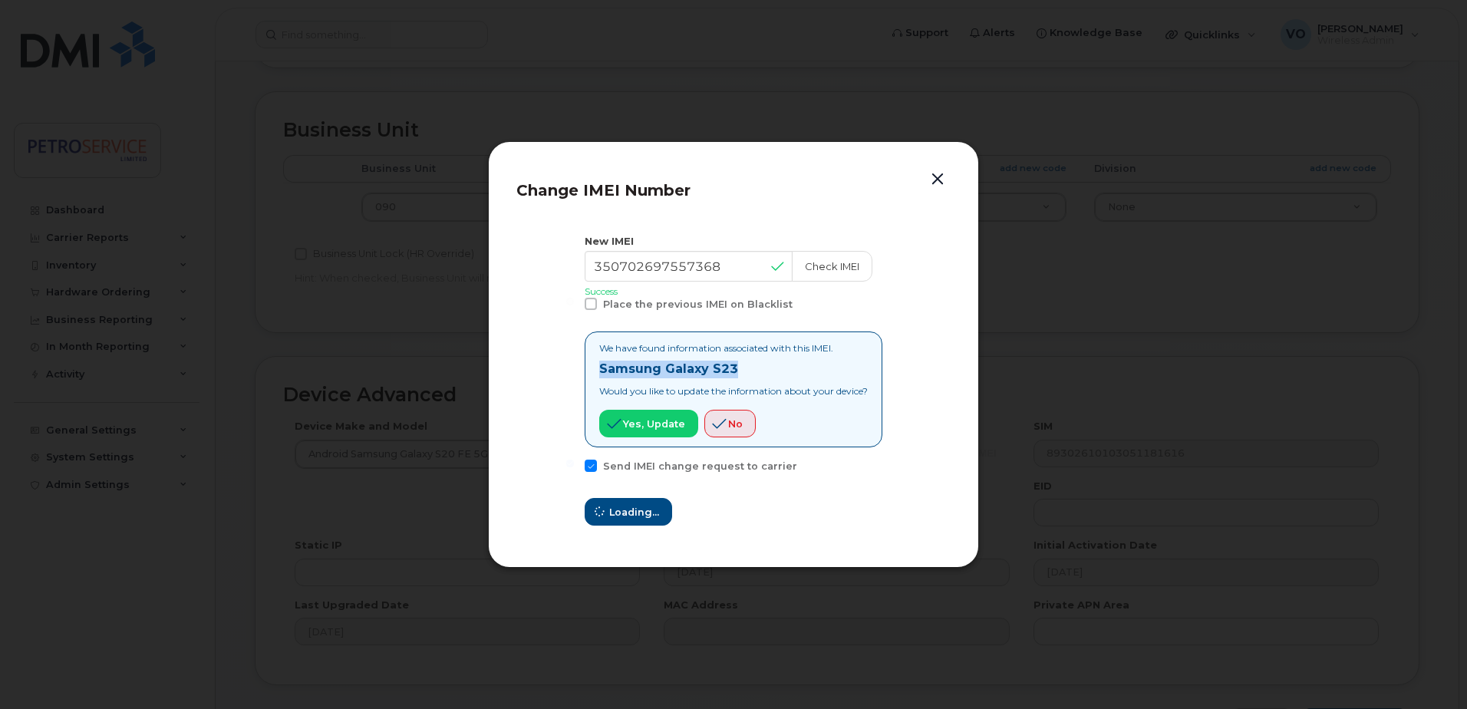
type input "350702697557368"
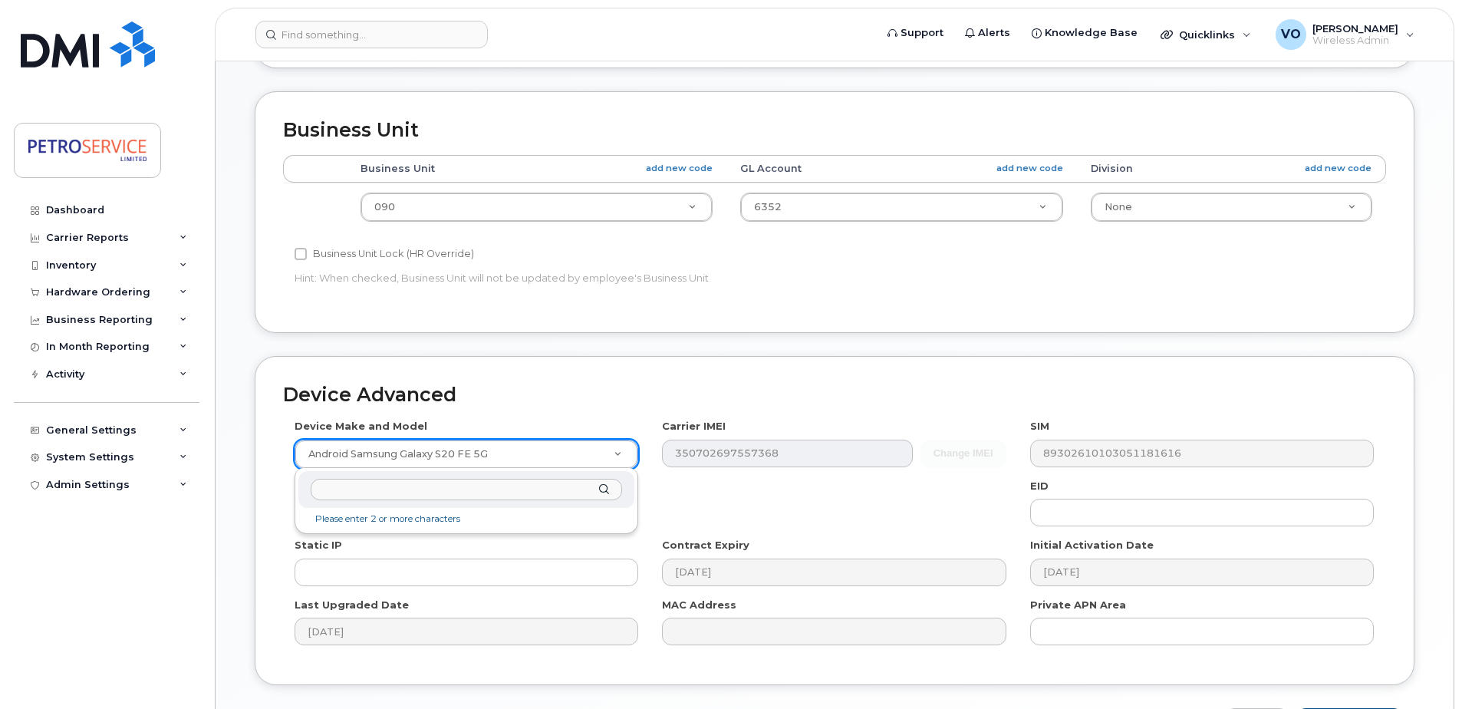
click at [473, 489] on input "text" at bounding box center [466, 490] width 311 height 22
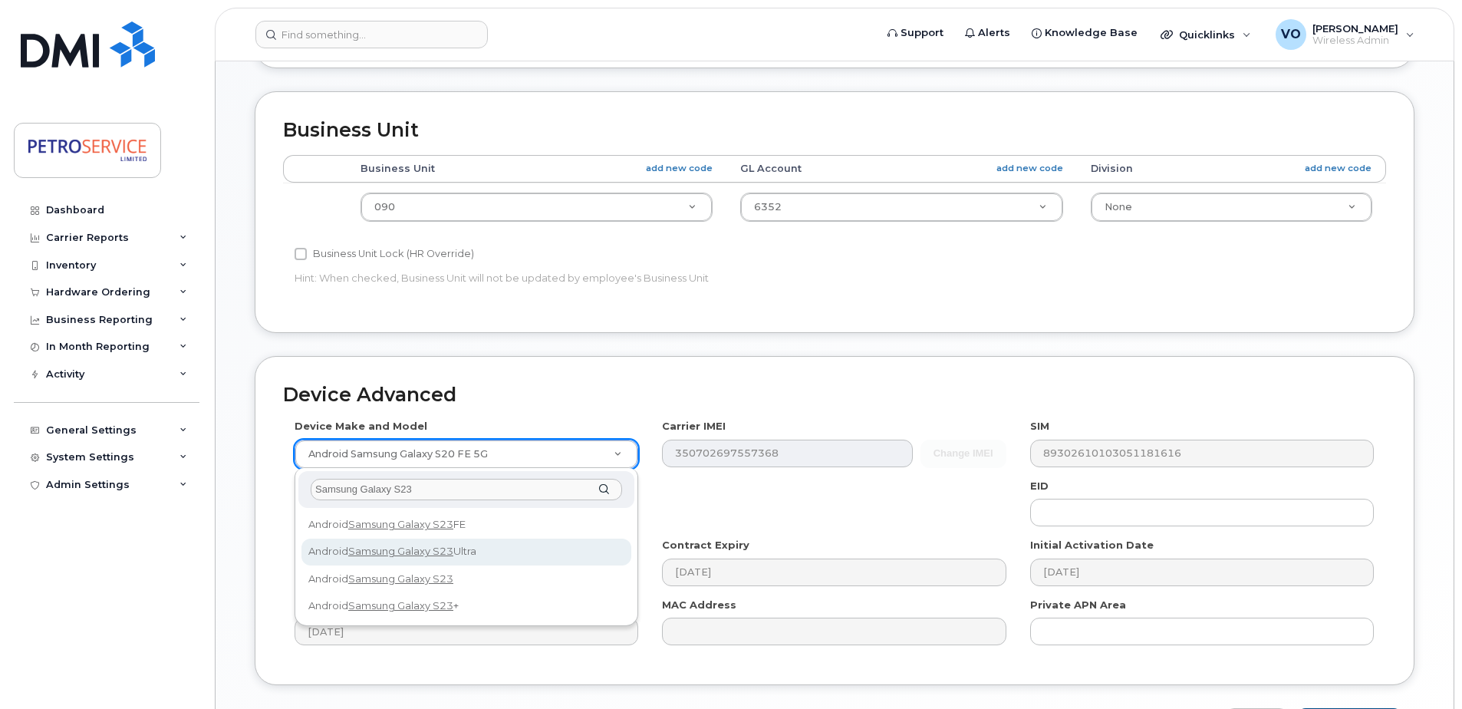
type input "Samsung Galaxy S23"
select select "2914"
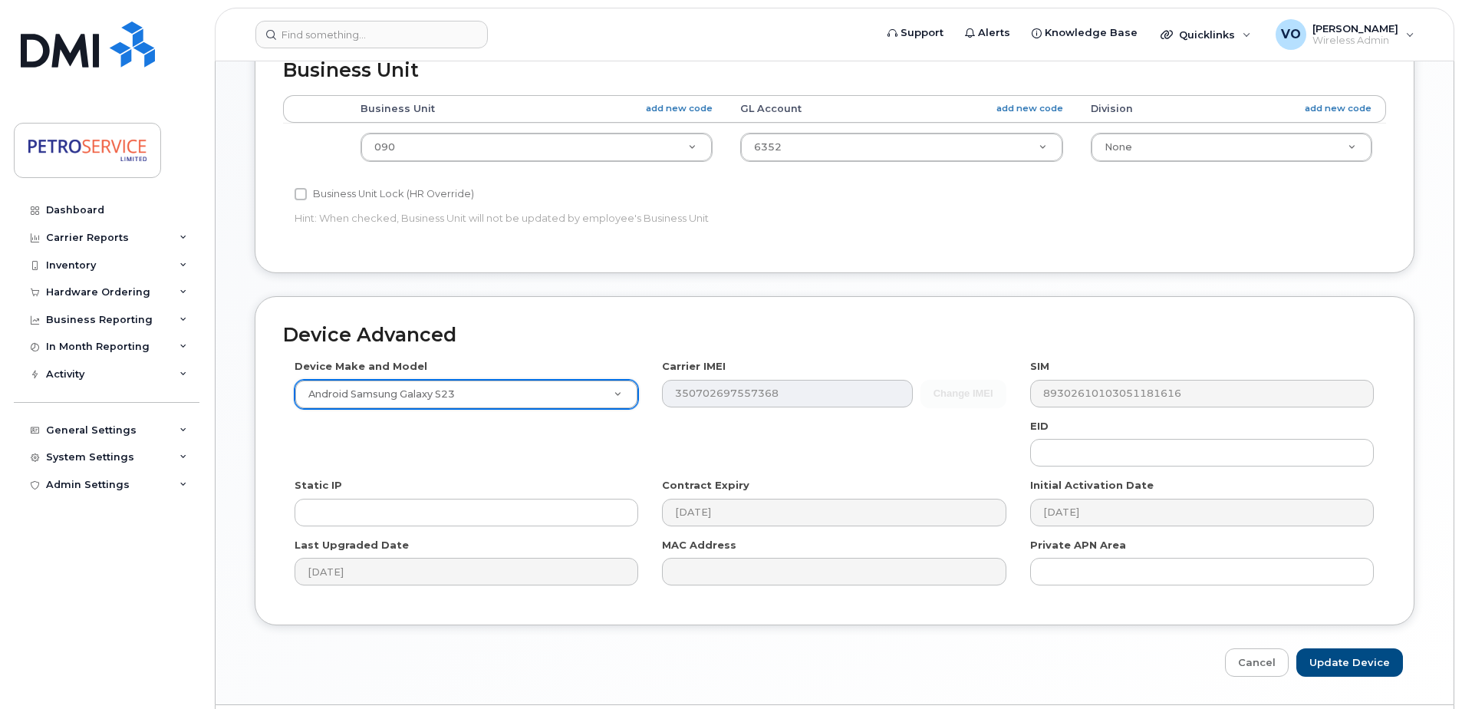
scroll to position [641, 0]
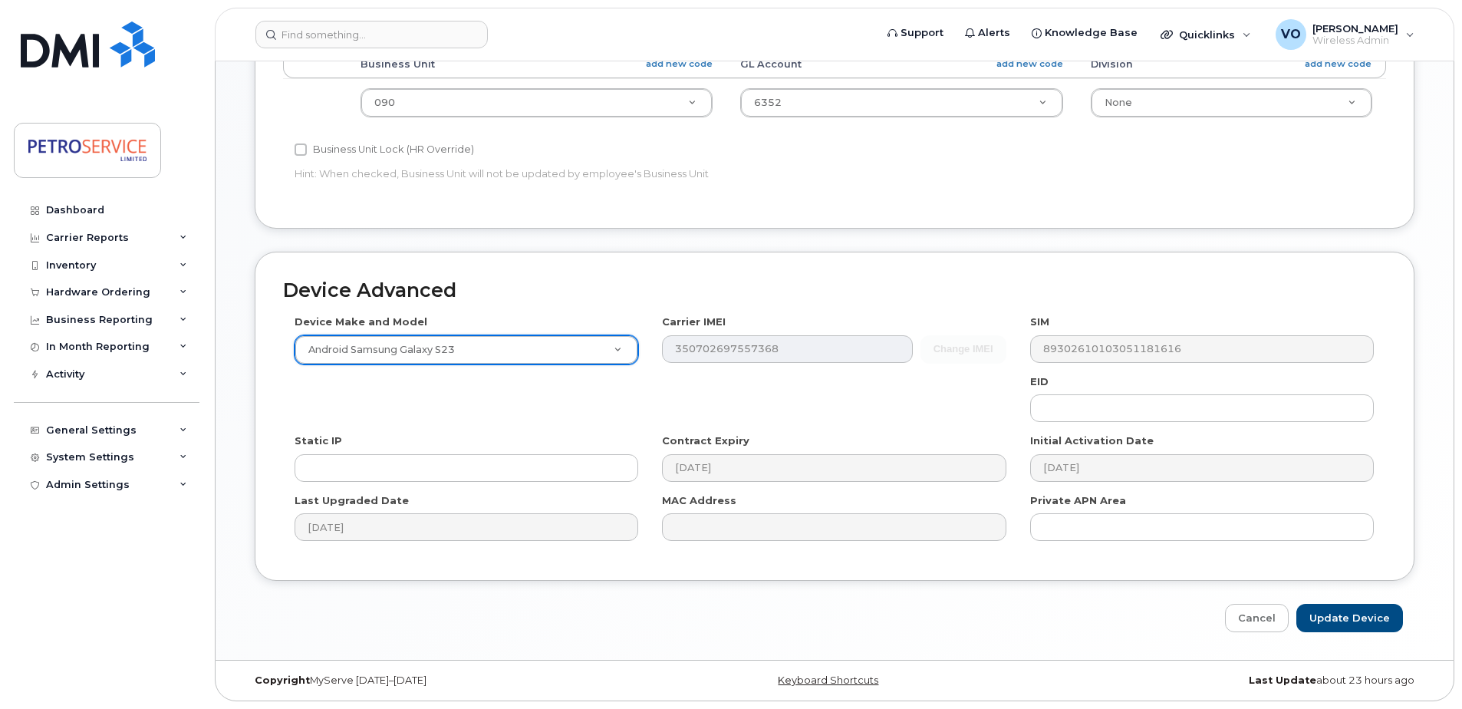
click at [1369, 599] on div "Device Advanced Device Make and Model Android Samsung Galaxy S23 Android TCL 50…" at bounding box center [834, 442] width 1183 height 381
click at [1370, 615] on input "Update Device" at bounding box center [1350, 618] width 107 height 28
type input "Saving..."
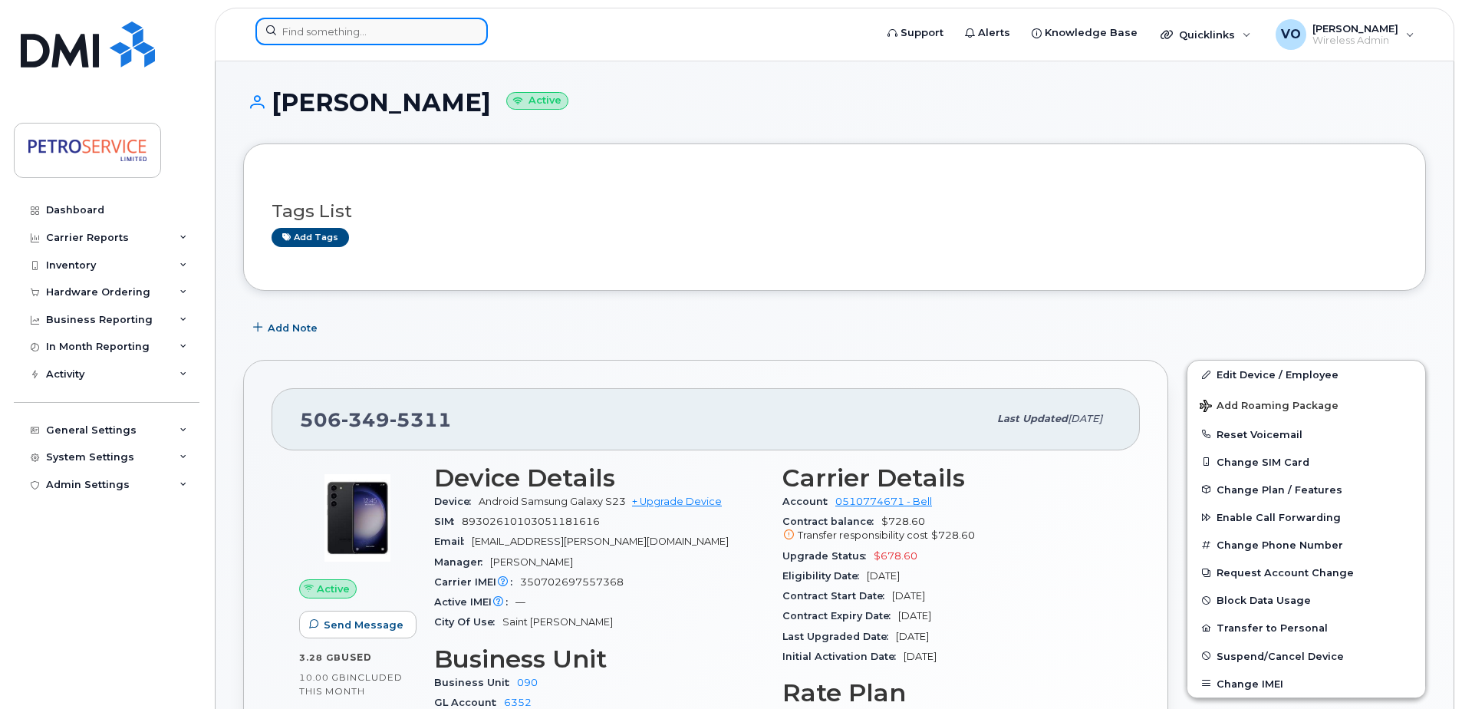
click at [297, 40] on input at bounding box center [371, 32] width 232 height 28
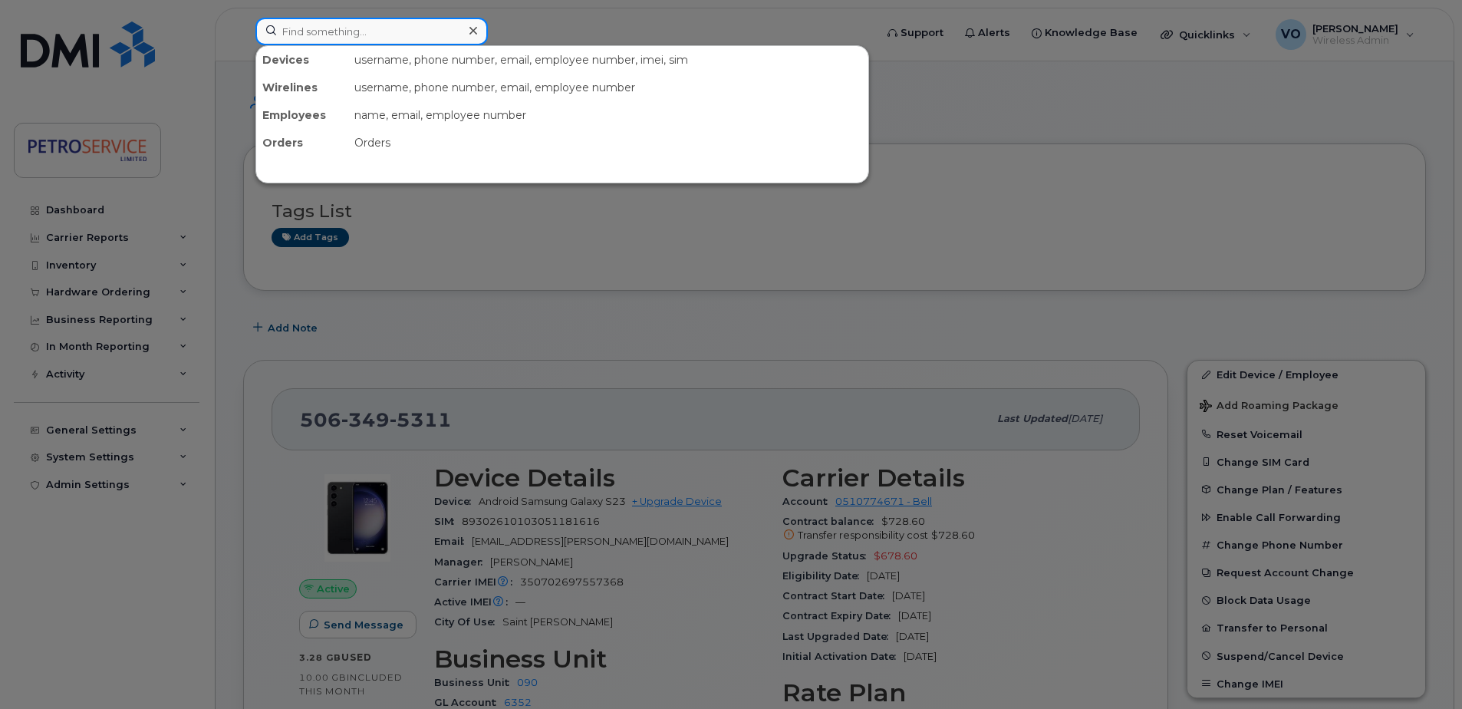
paste input "[PHONE_NUMBER]"
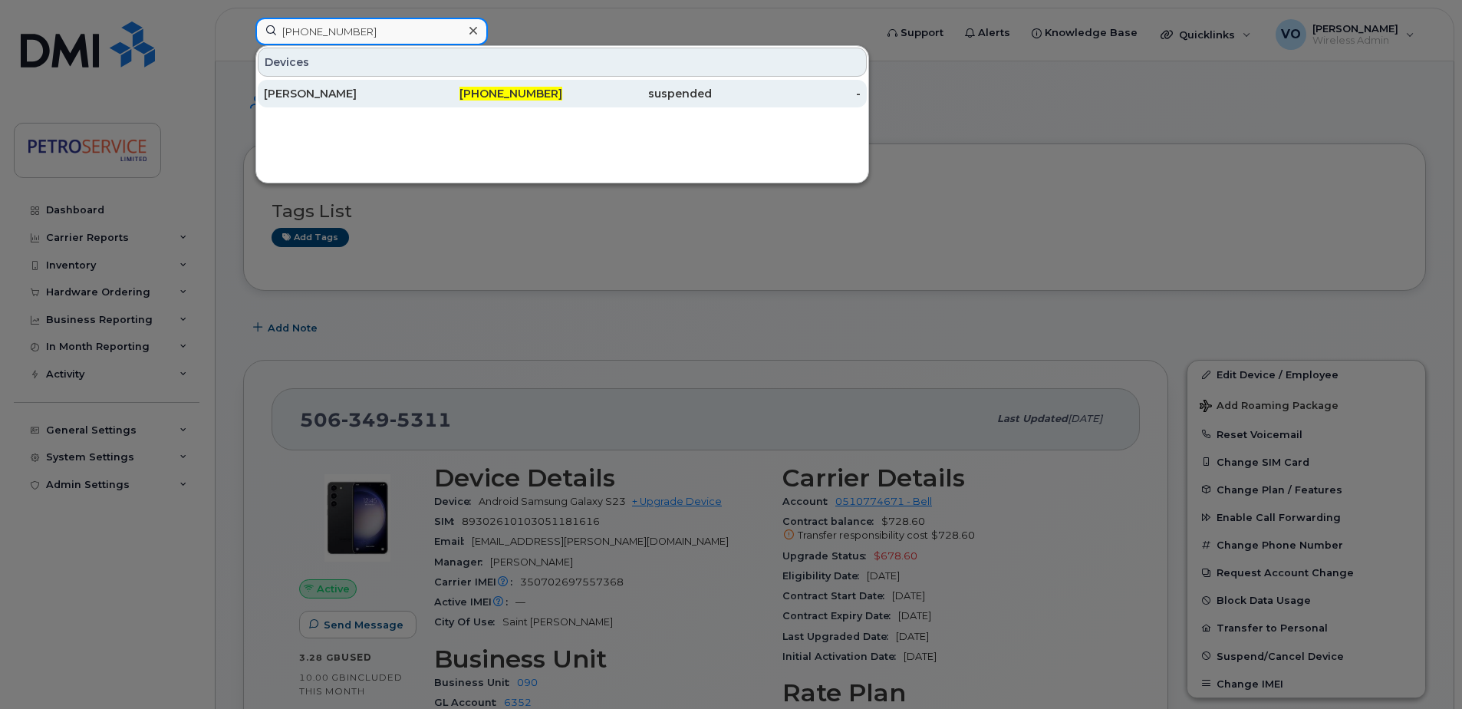
type input "[PHONE_NUMBER]"
click at [404, 95] on div "[PERSON_NAME]" at bounding box center [339, 93] width 150 height 15
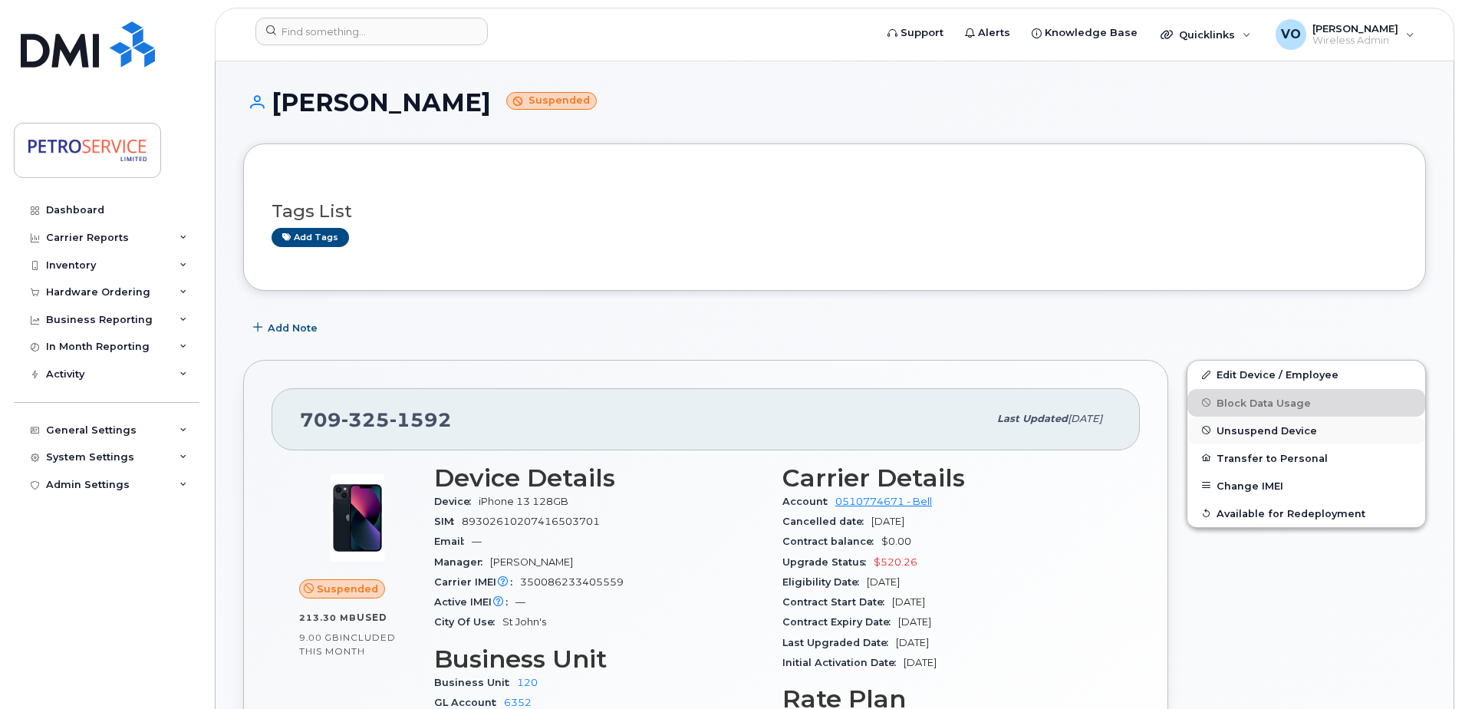
click at [1253, 438] on button "Unsuspend Device" at bounding box center [1307, 431] width 238 height 28
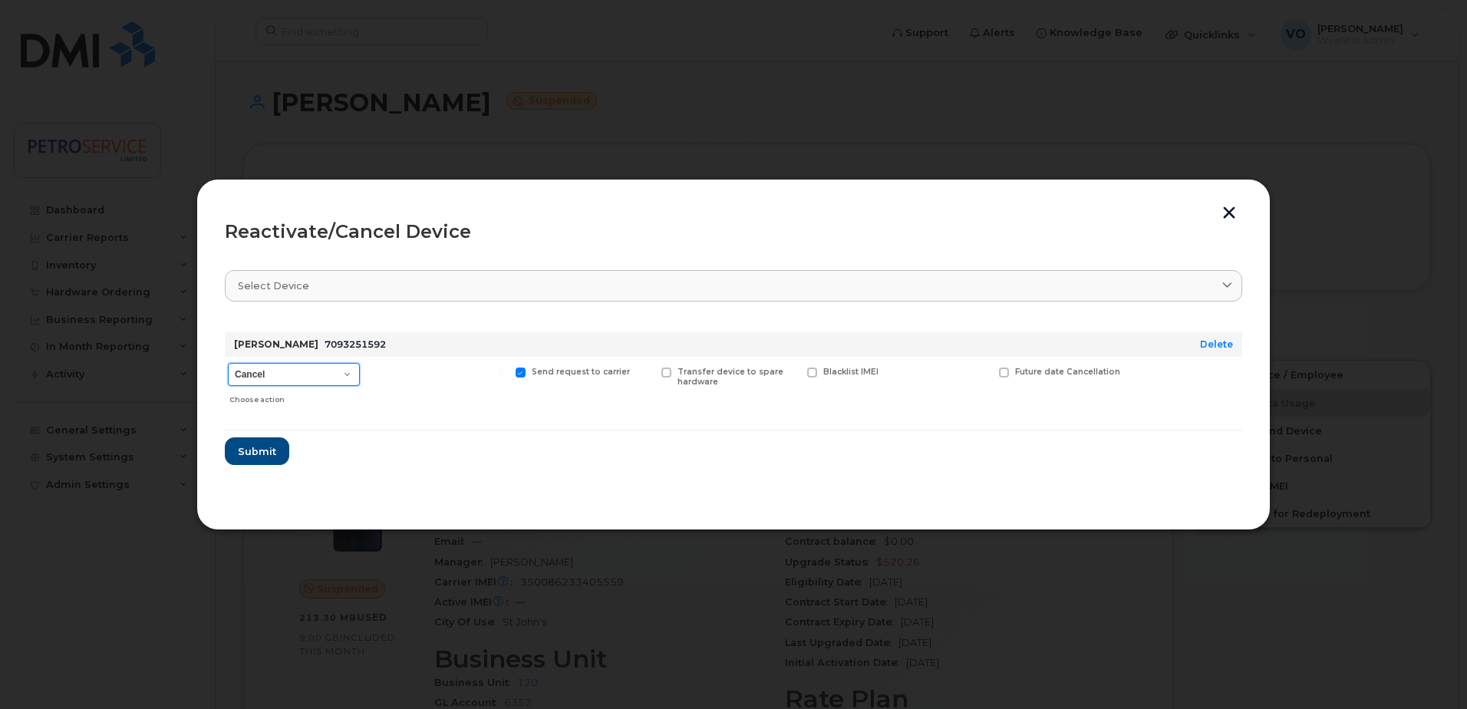
click at [341, 377] on select "Cancel Suspend - Extend Suspension Reactivate" at bounding box center [294, 374] width 132 height 23
select select "[object Object]"
click at [228, 363] on select "Cancel Suspend - Extend Suspension Reactivate" at bounding box center [294, 374] width 132 height 23
click at [250, 451] on span "Submit" at bounding box center [256, 451] width 38 height 15
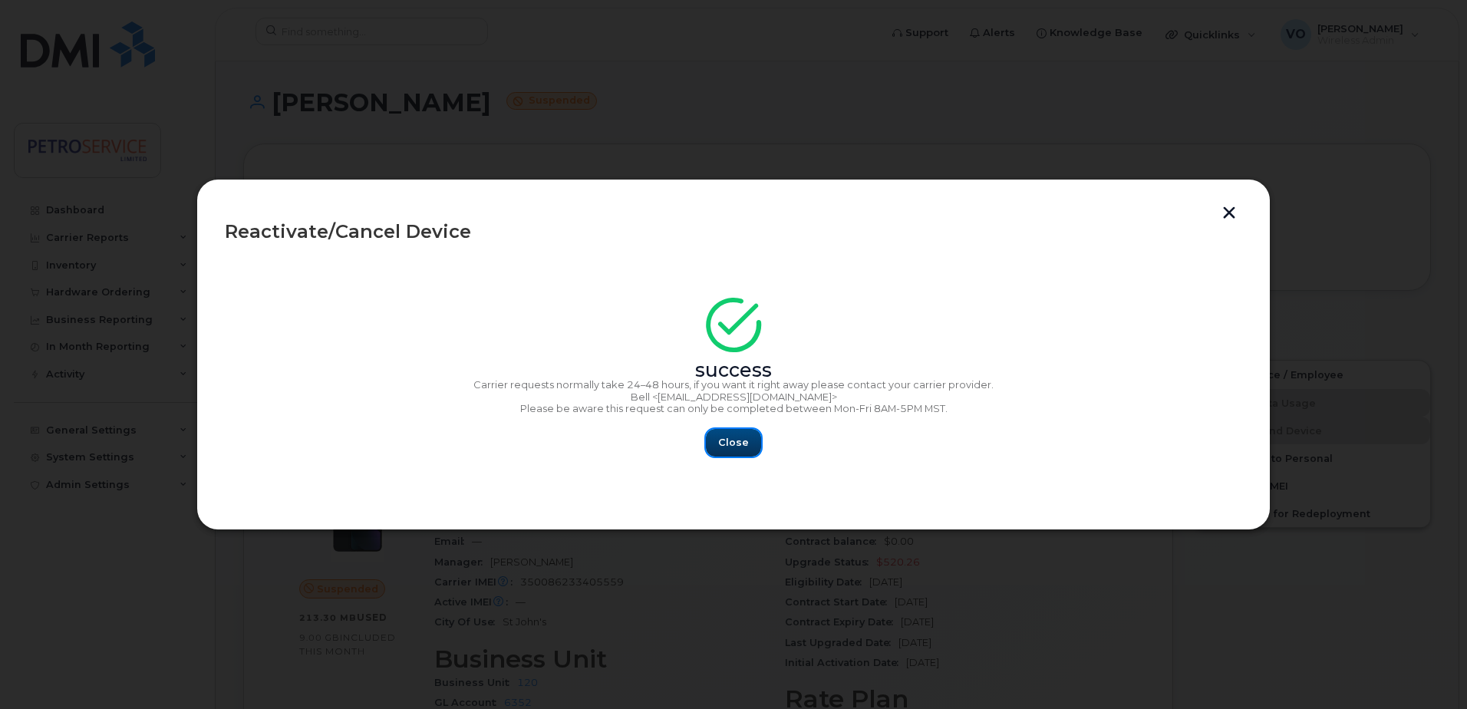
click at [748, 437] on button "Close" at bounding box center [733, 443] width 55 height 28
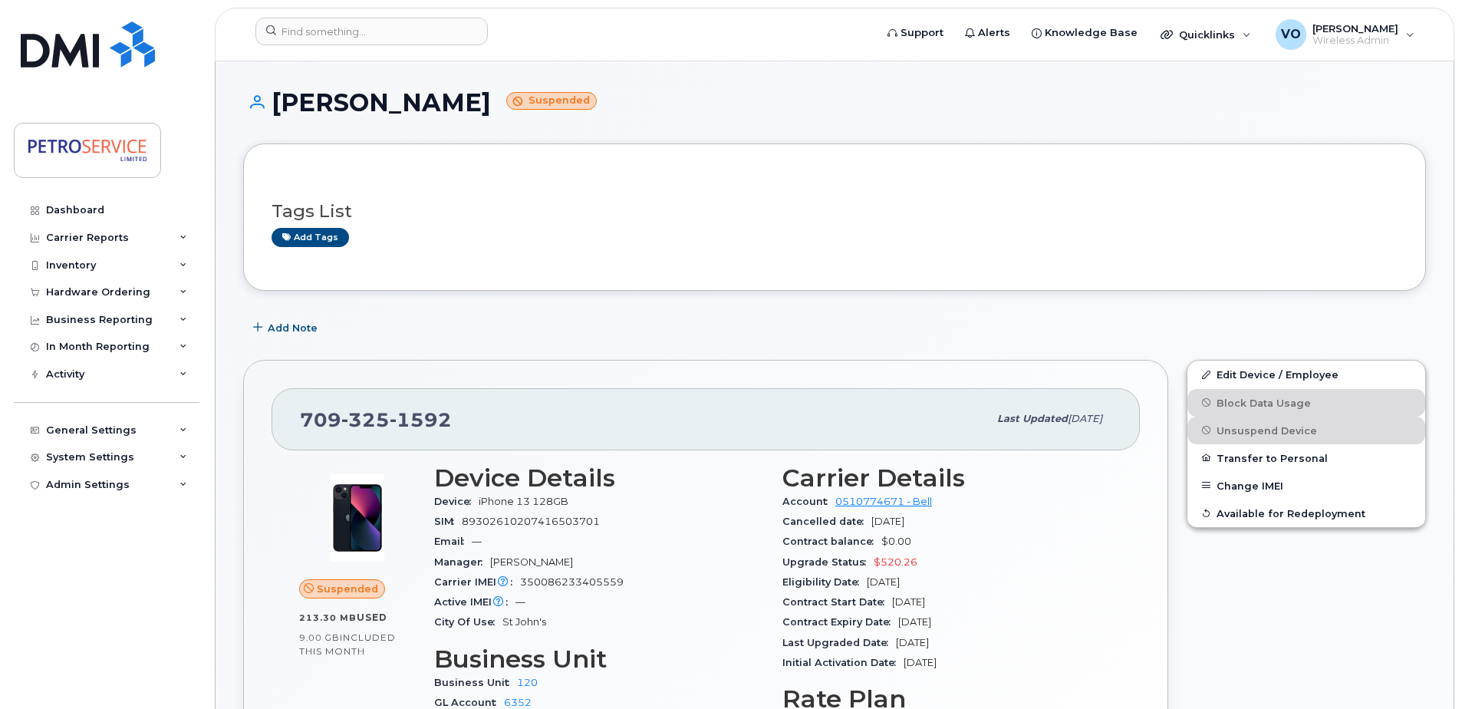
click at [404, 14] on header "Support Alerts Knowledge Base Quicklinks Suspend / Cancel Device Change SIM Car…" at bounding box center [835, 35] width 1240 height 54
click at [404, 17] on header "Support Alerts Knowledge Base Quicklinks Suspend / Cancel Device Change SIM Car…" at bounding box center [835, 35] width 1240 height 54
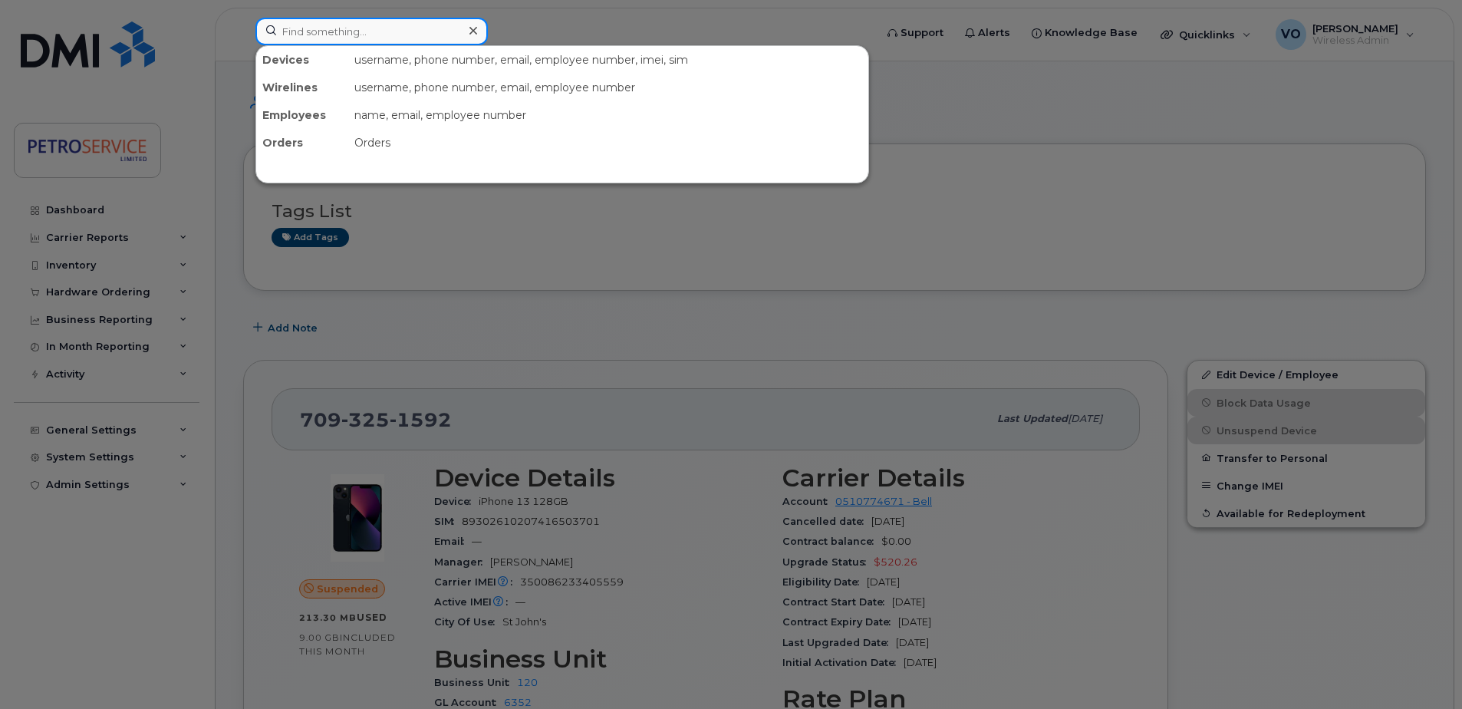
click at [418, 37] on input at bounding box center [371, 32] width 232 height 28
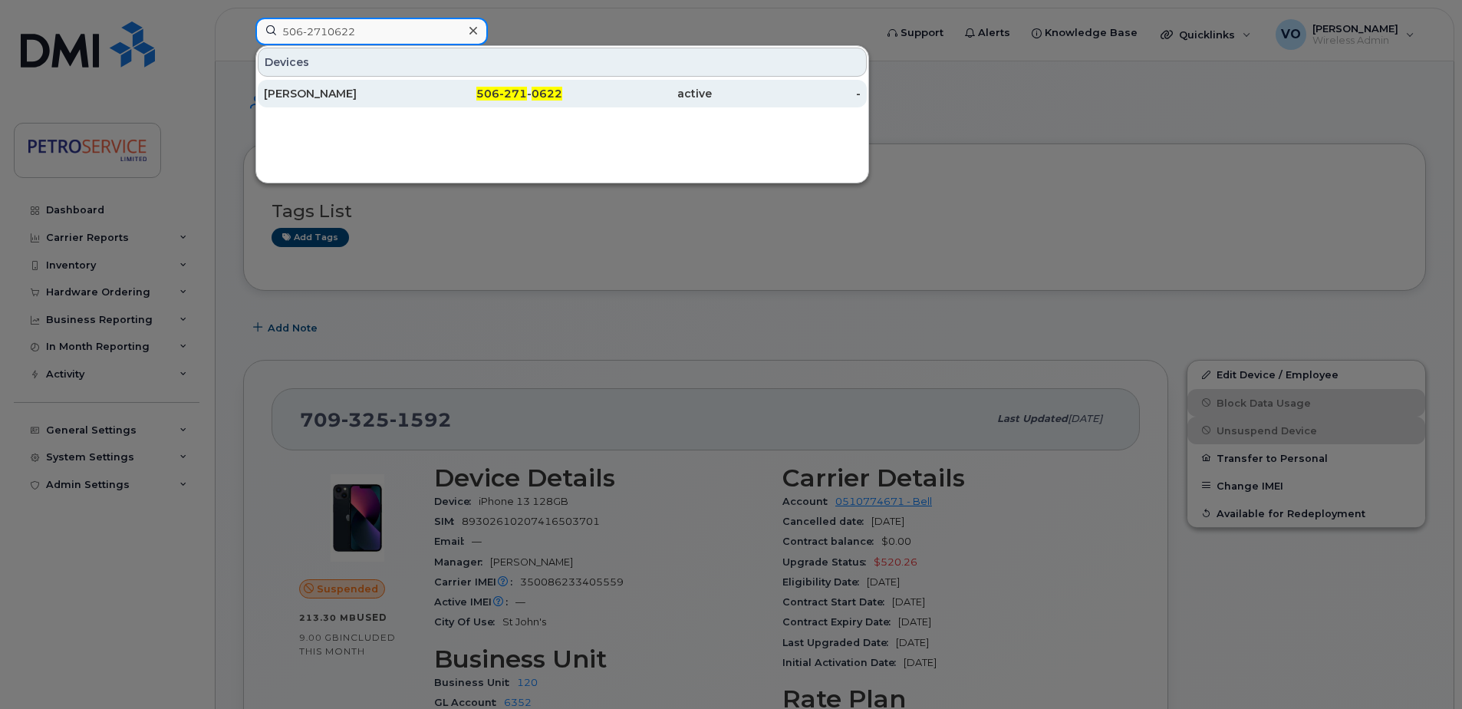
type input "506-2710622"
click at [562, 84] on div "506-271 - 0622" at bounding box center [637, 94] width 150 height 28
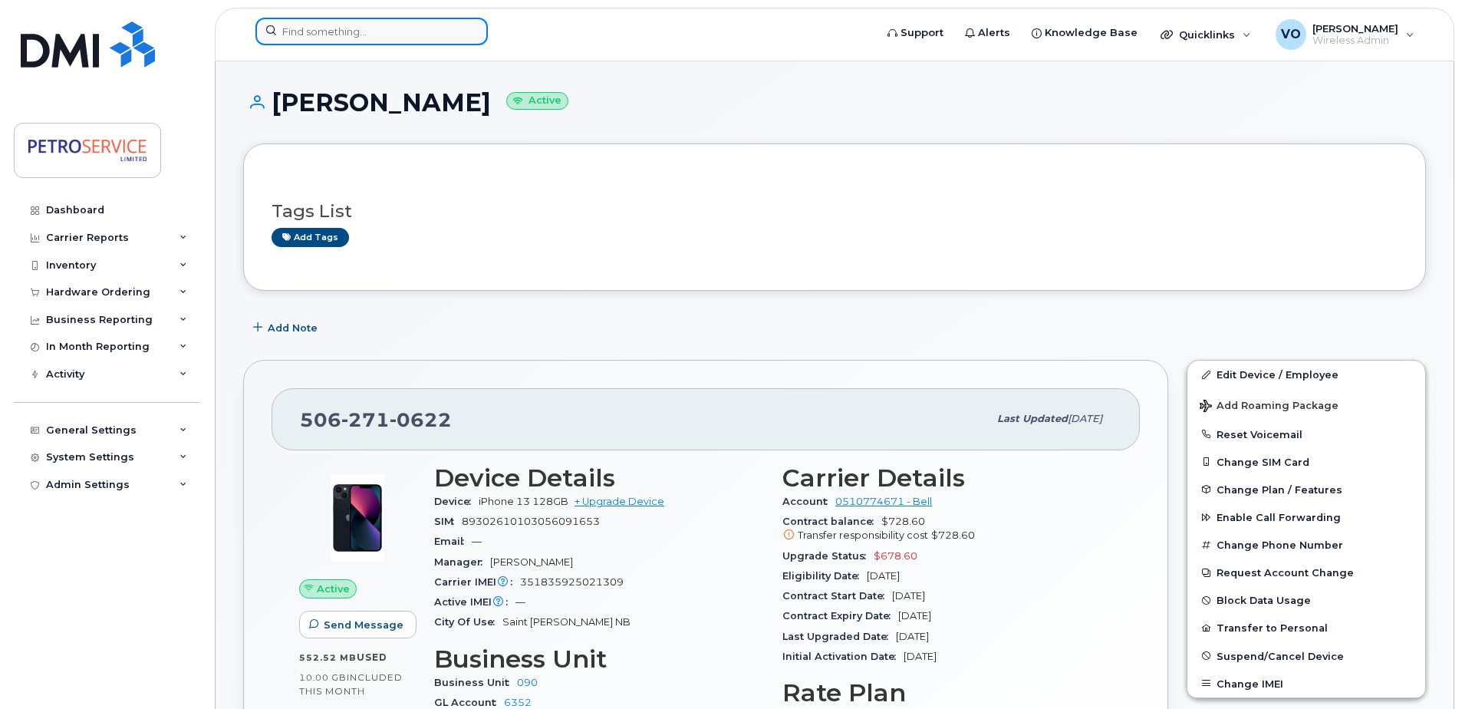
click at [349, 33] on input at bounding box center [371, 32] width 232 height 28
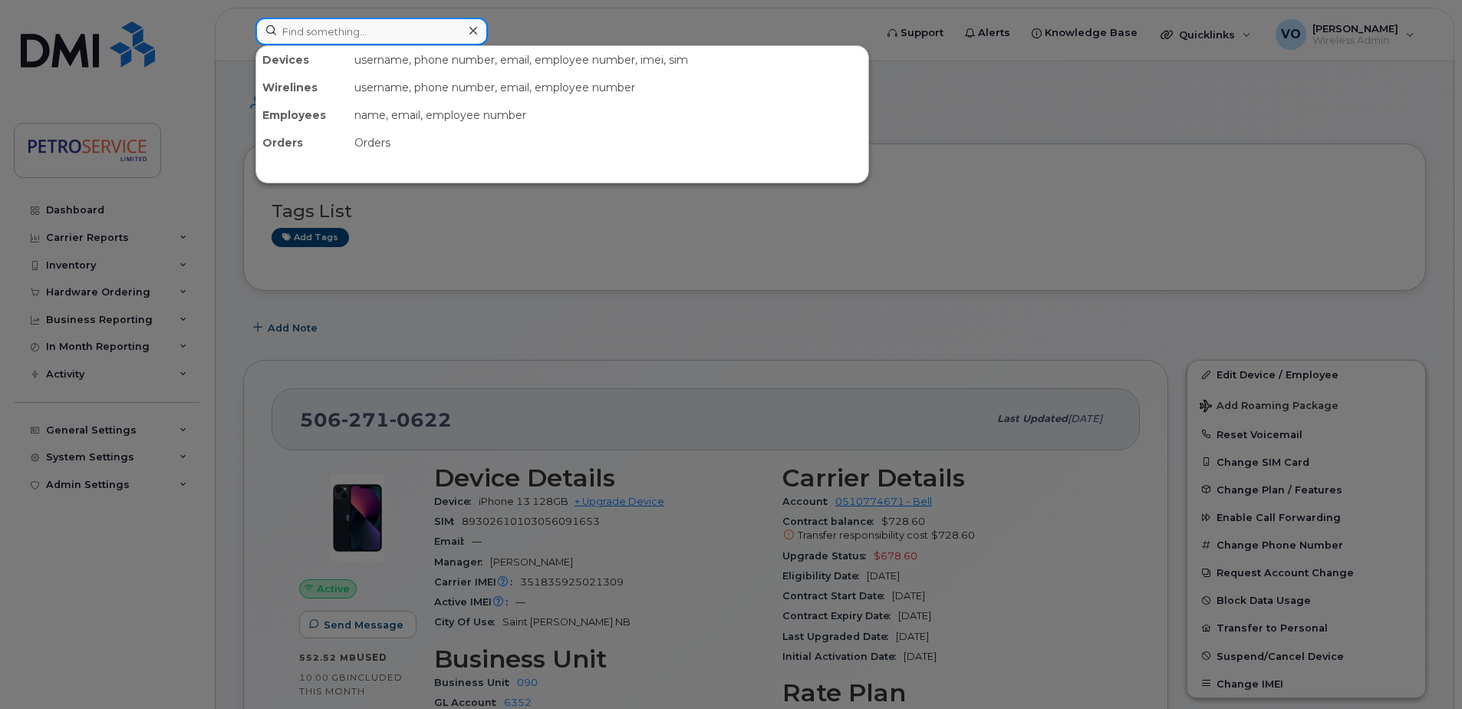
paste input "[PHONE_NUMBER]"
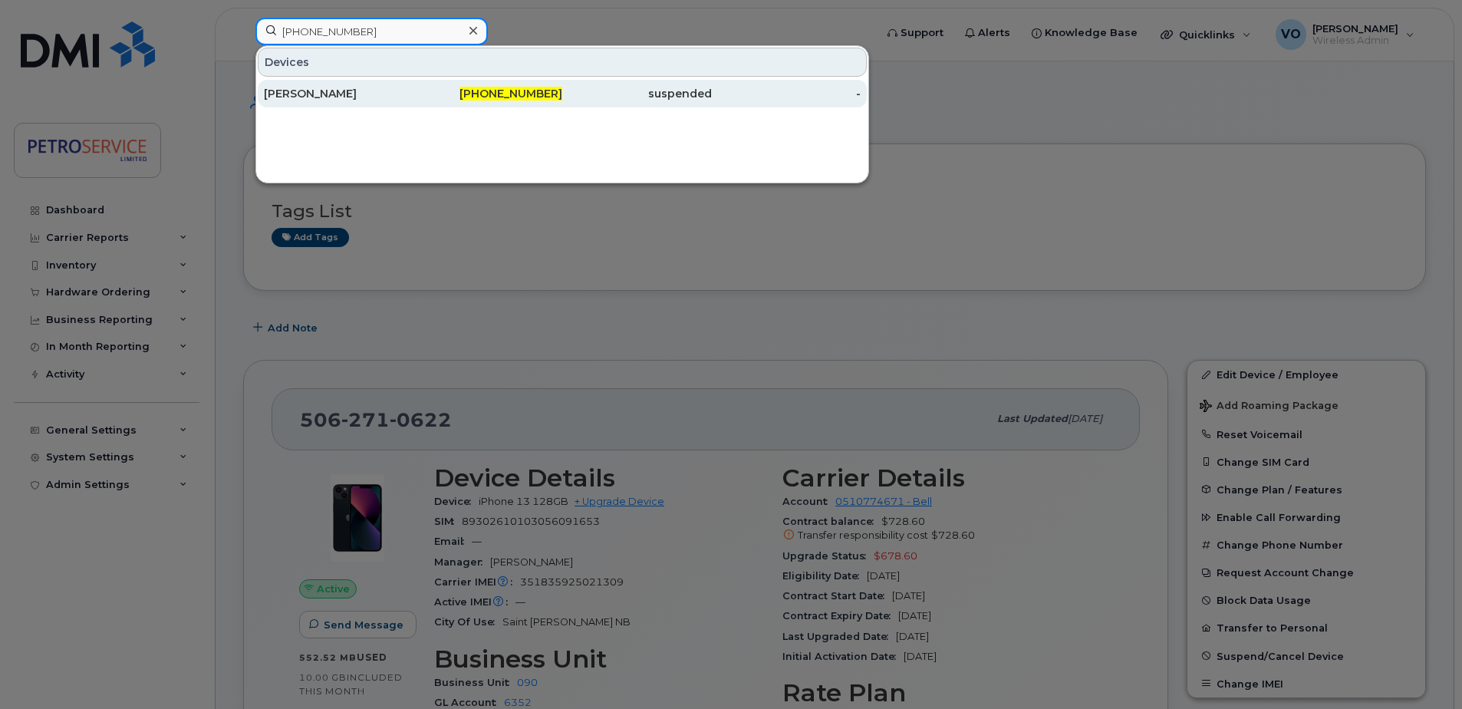
type input "[PHONE_NUMBER]"
click at [440, 89] on div "[PHONE_NUMBER]" at bounding box center [489, 93] width 150 height 15
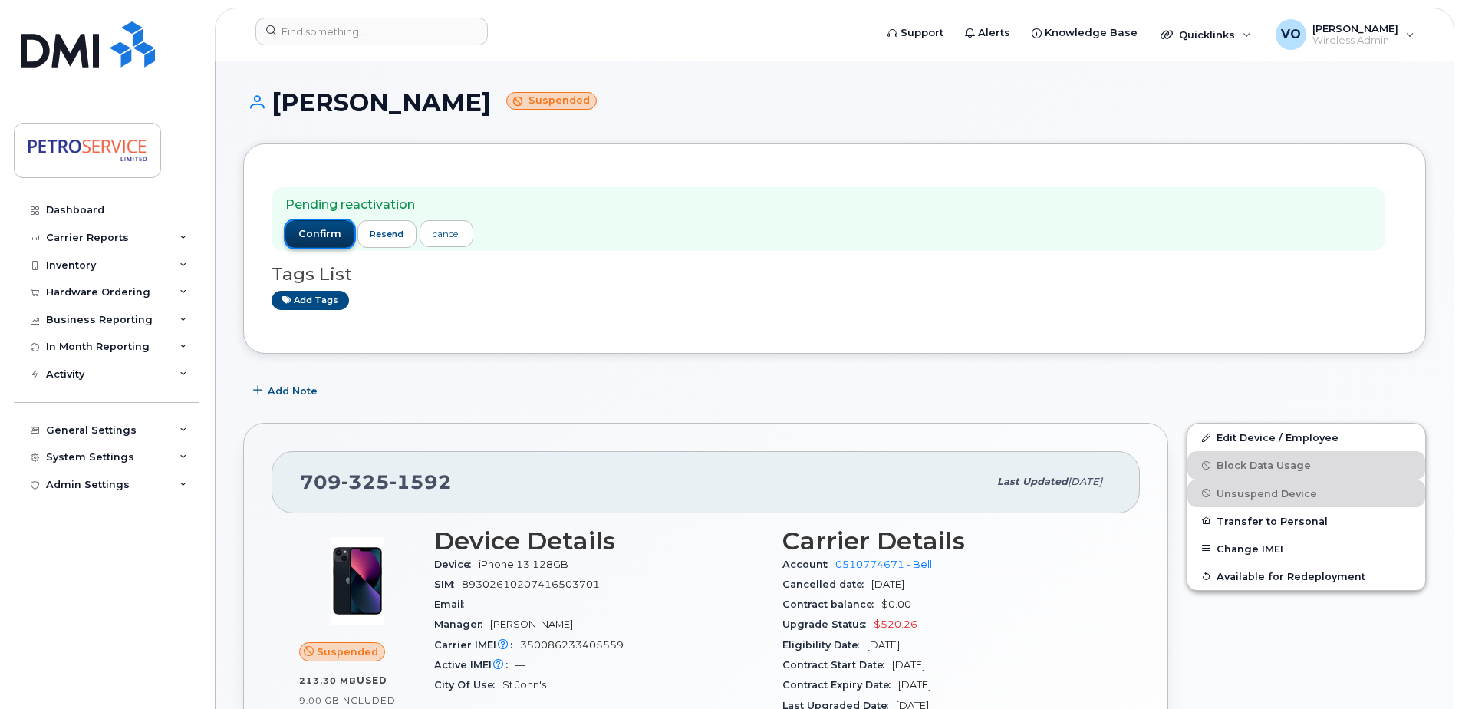
click at [316, 237] on span "confirm" at bounding box center [319, 234] width 43 height 14
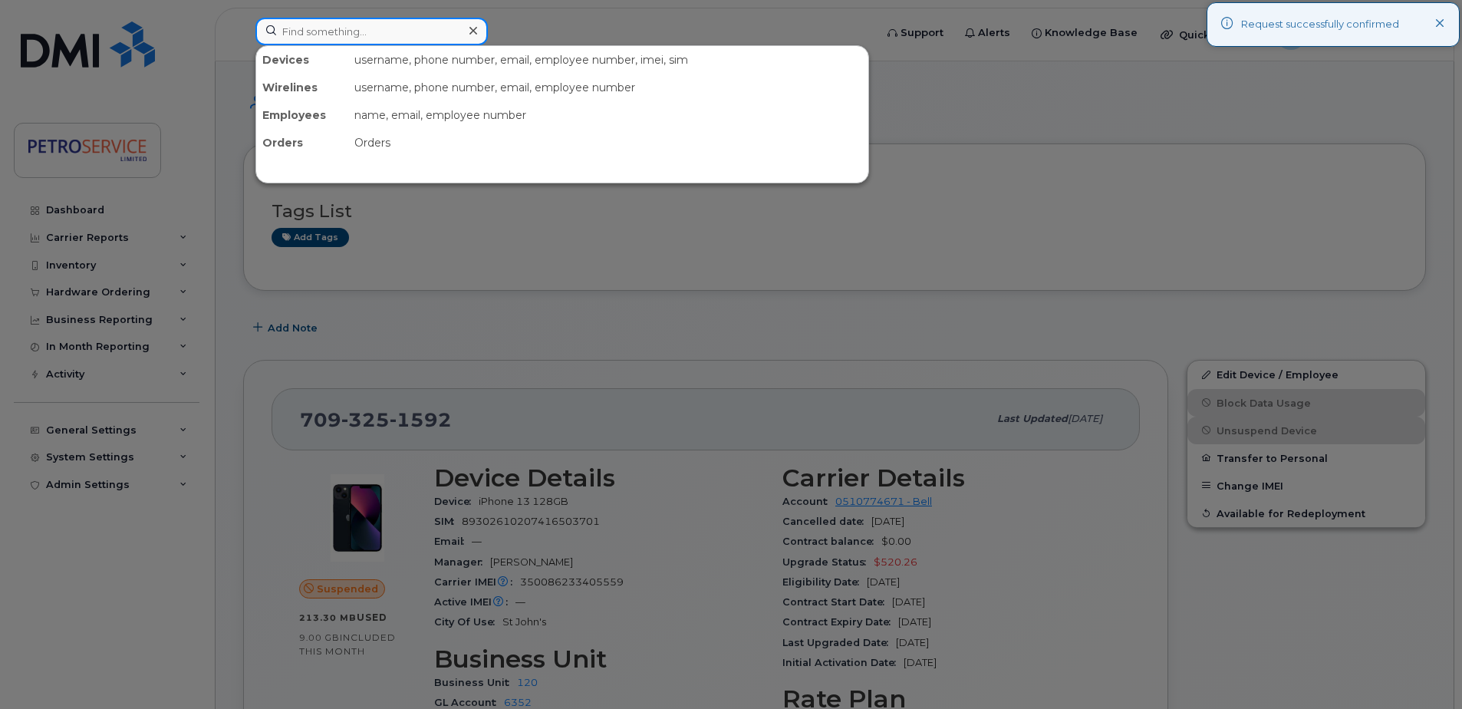
click at [332, 25] on input at bounding box center [371, 32] width 232 height 28
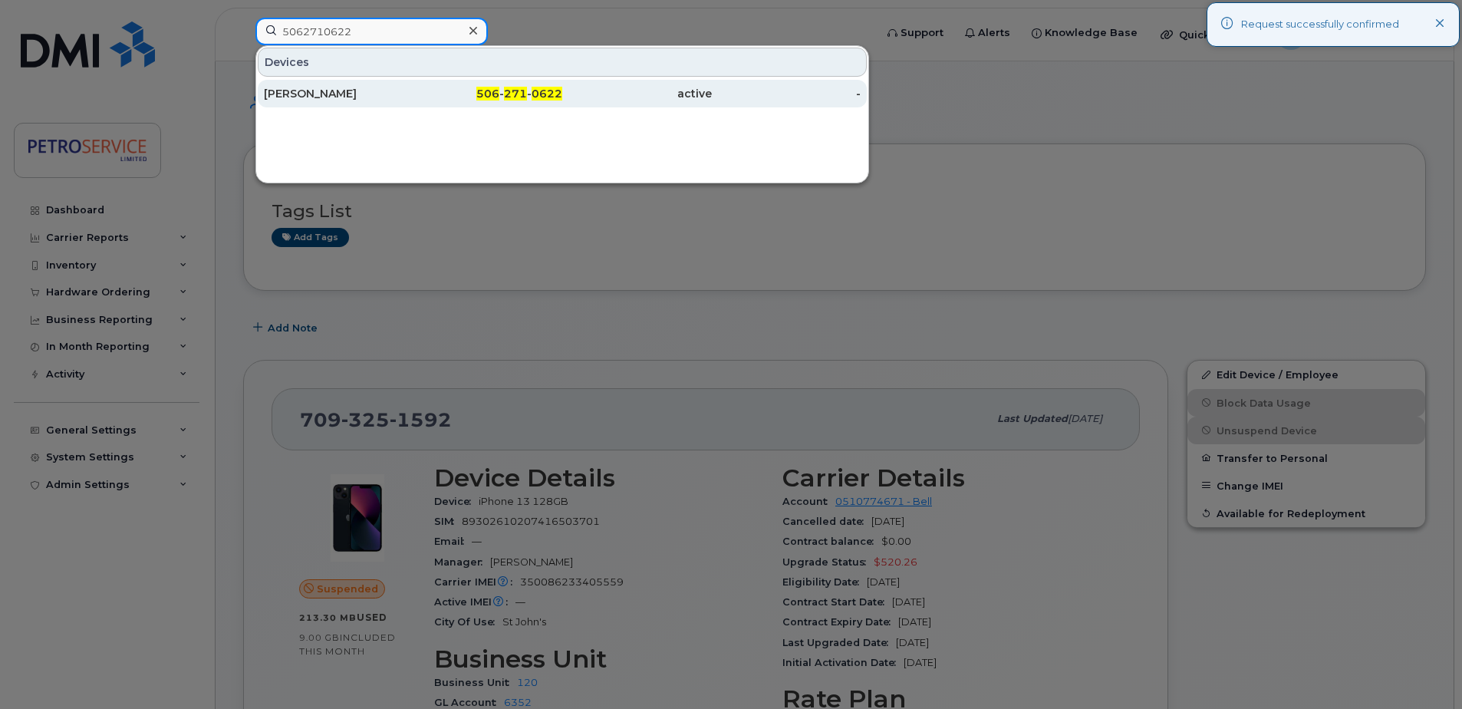
type input "5062710622"
click at [335, 98] on div "[PERSON_NAME]" at bounding box center [339, 93] width 150 height 15
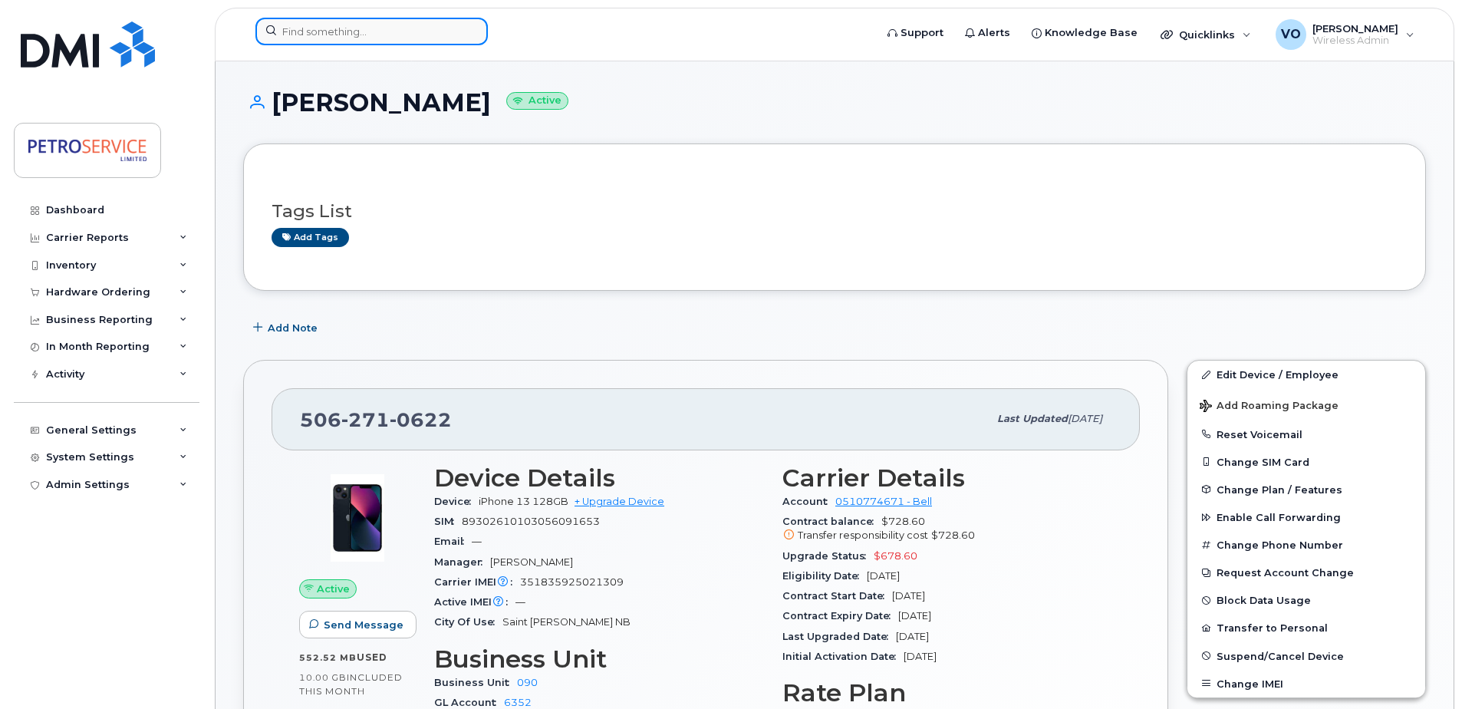
click at [327, 36] on input at bounding box center [371, 32] width 232 height 28
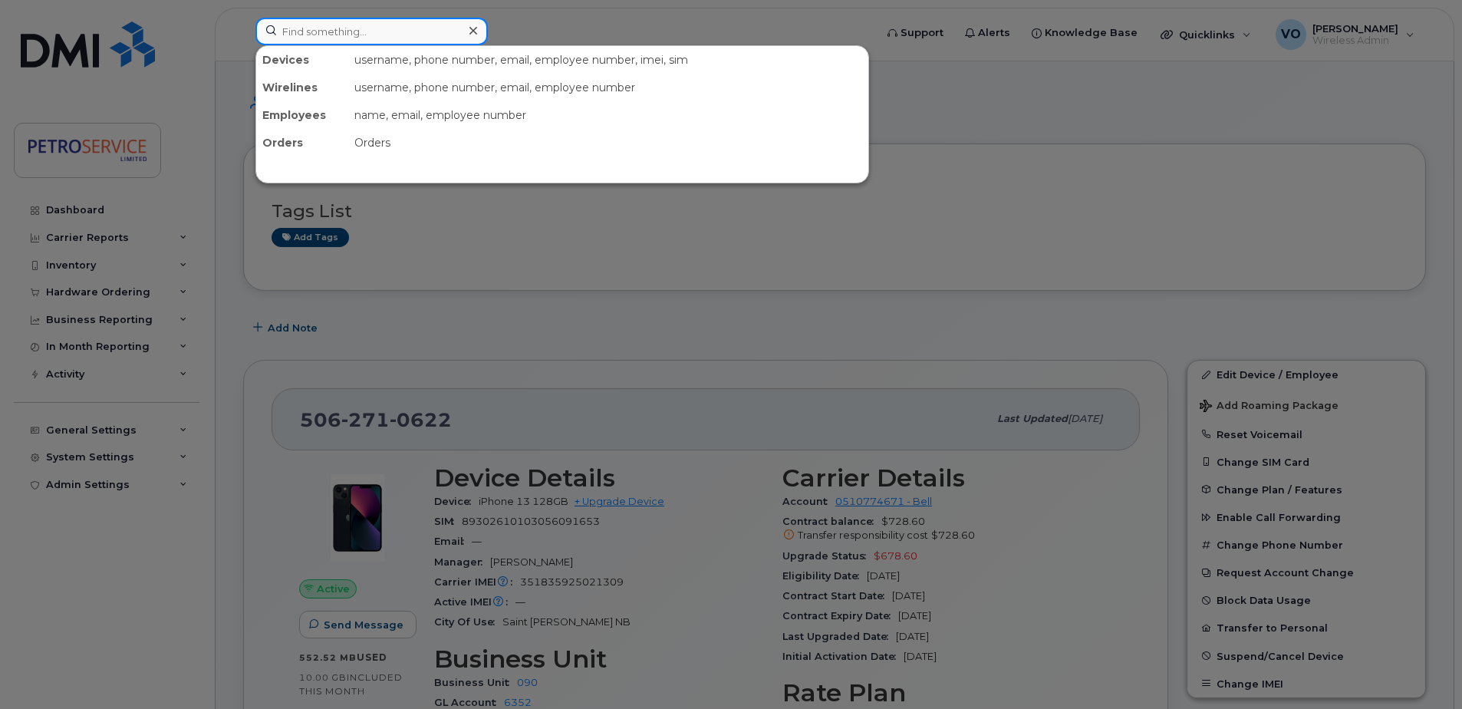
paste input "[PHONE_NUMBER]"
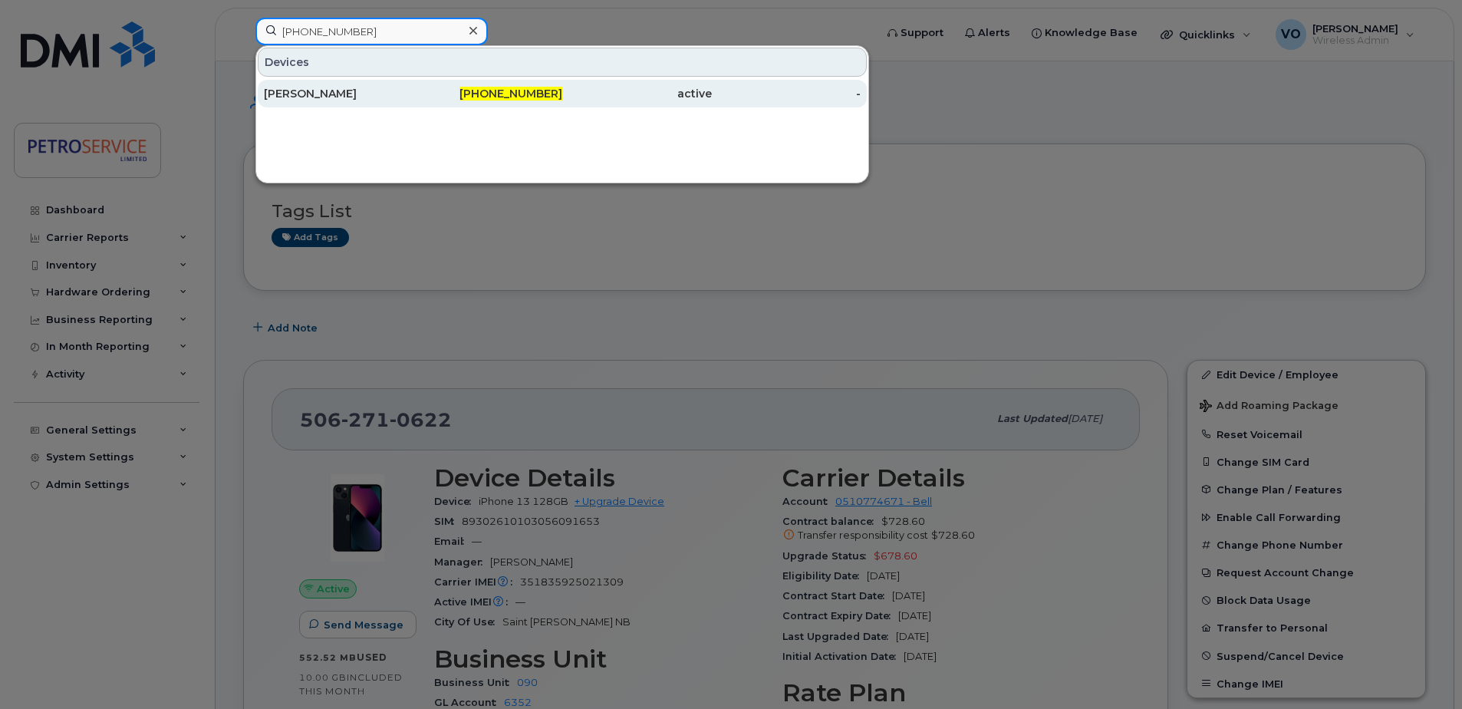
type input "[PHONE_NUMBER]"
click at [414, 104] on div "[PERSON_NAME]" at bounding box center [489, 94] width 150 height 28
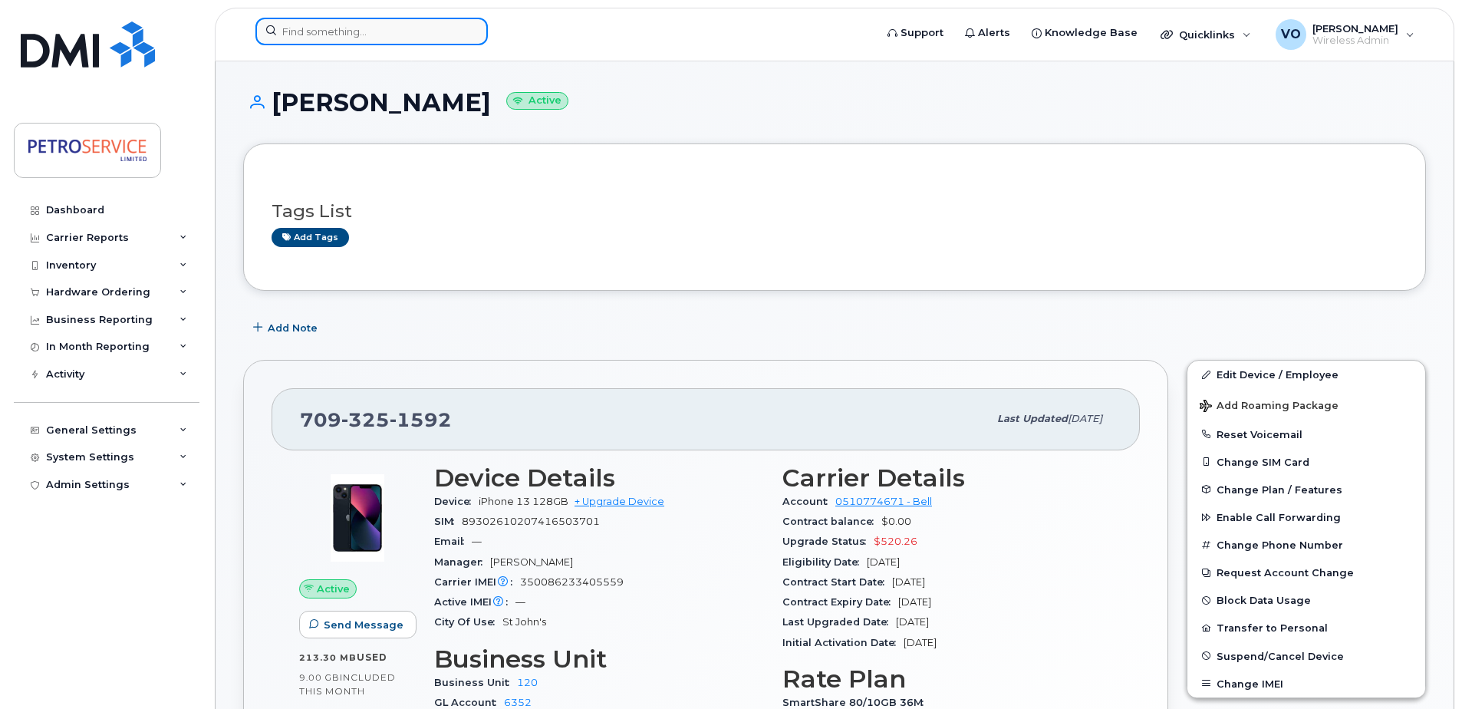
click at [342, 31] on input at bounding box center [371, 32] width 232 height 28
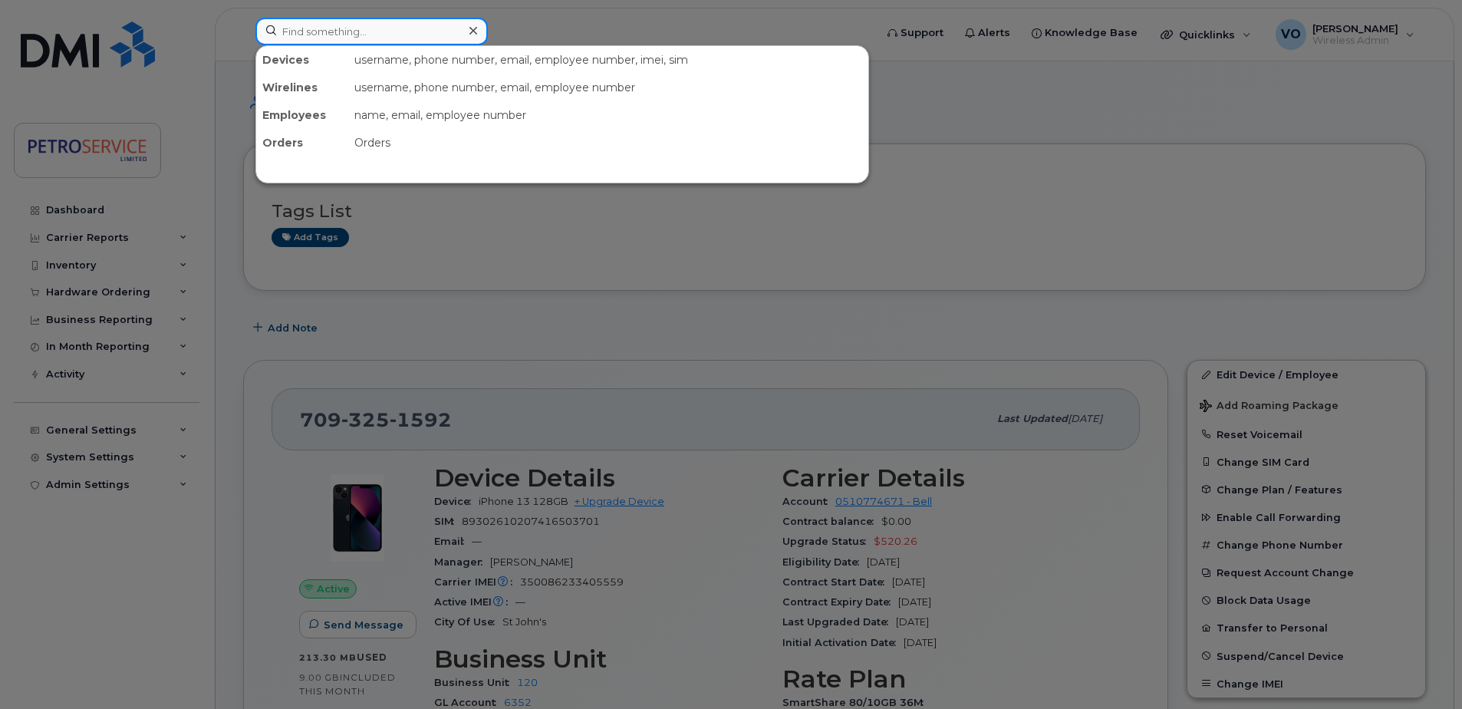
paste input "506-651-0569"
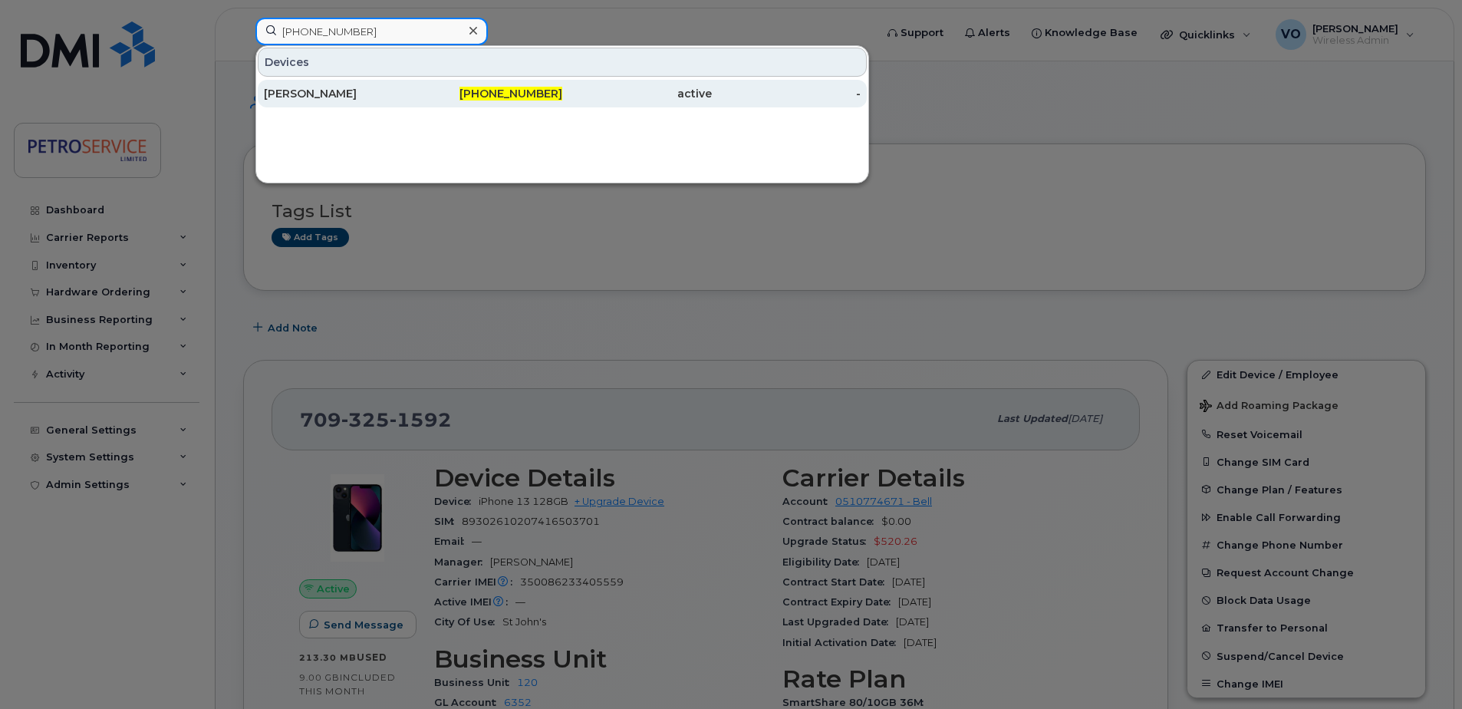
type input "506-651-0569"
click at [562, 105] on div "506-651-0569" at bounding box center [637, 94] width 150 height 28
